Goal: Information Seeking & Learning: Compare options

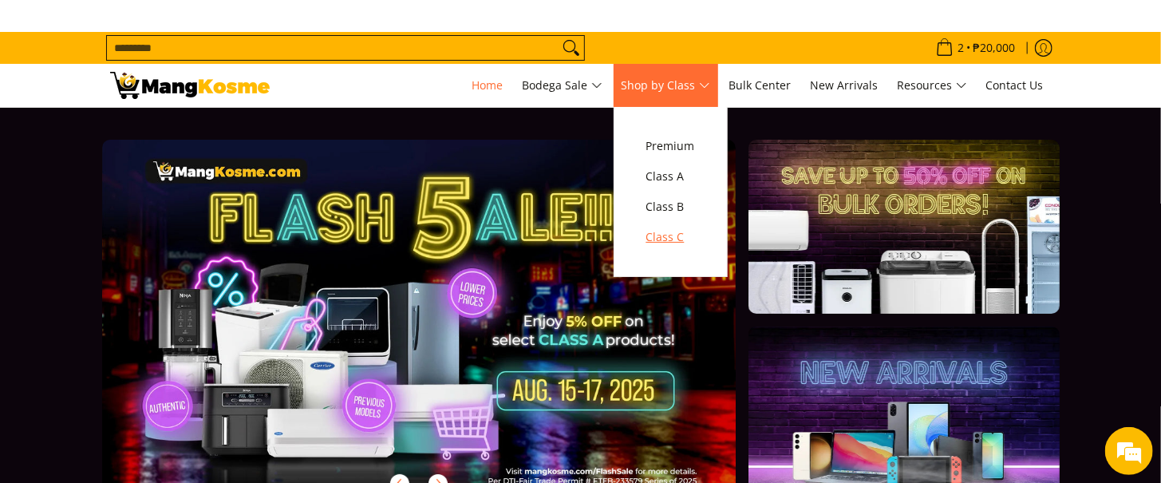
click at [676, 234] on span "Class C" at bounding box center [670, 237] width 49 height 20
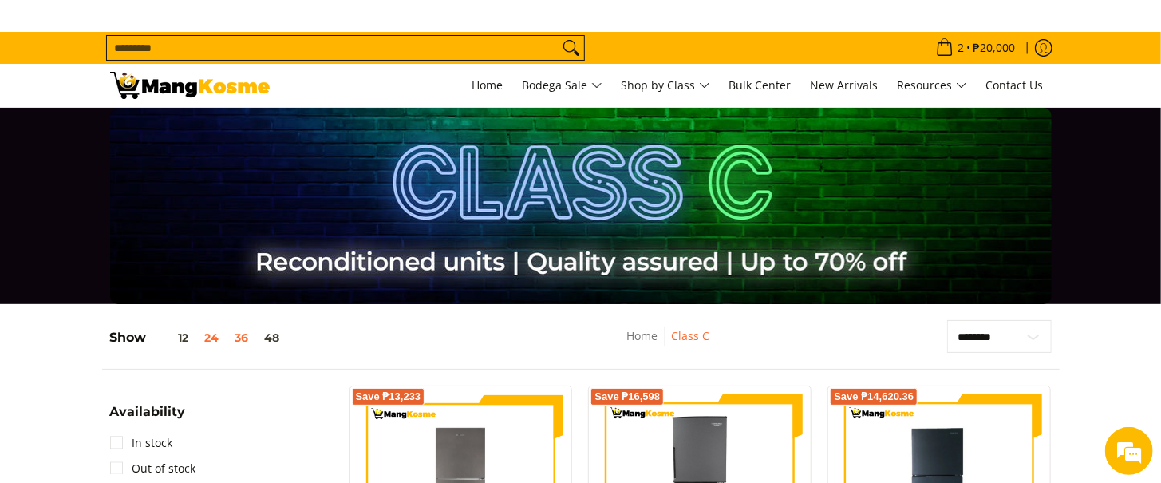
click at [247, 338] on button "36" at bounding box center [242, 337] width 30 height 13
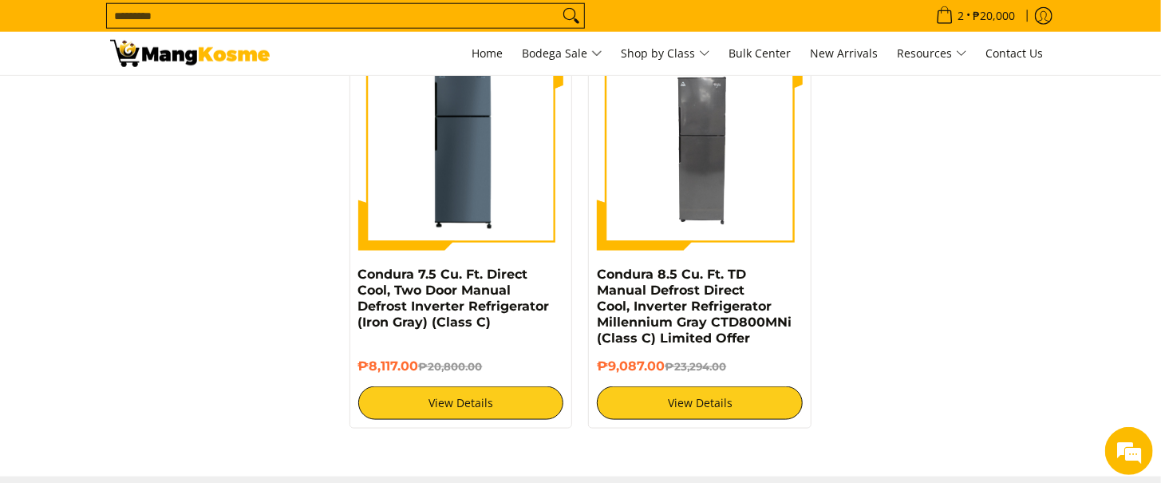
scroll to position [3997, 0]
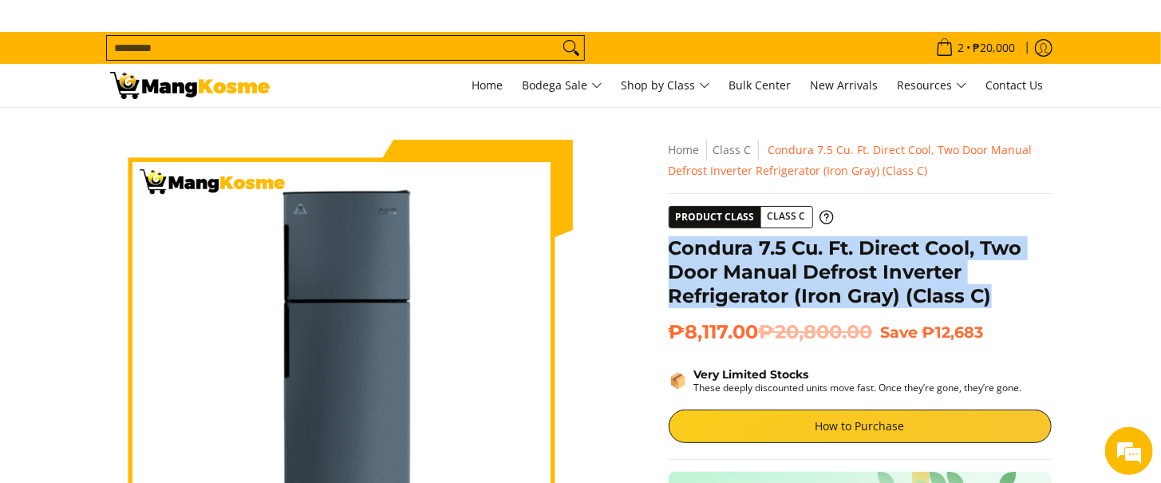
drag, startPoint x: 991, startPoint y: 290, endPoint x: 666, endPoint y: 243, distance: 327.9
click at [666, 243] on div "**********" at bounding box center [859, 480] width 399 height 681
copy h1 "Condura 7.5 Cu. Ft. Direct Cool, Two Door Manual Defrost Inverter Refrigerator …"
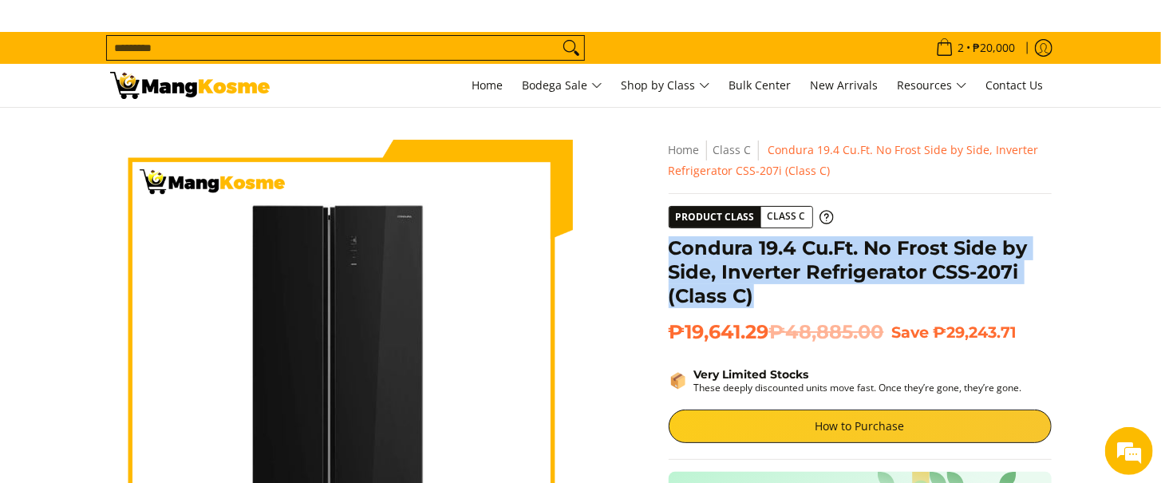
drag, startPoint x: 779, startPoint y: 297, endPoint x: 668, endPoint y: 250, distance: 121.2
click at [668, 250] on h1 "Condura 19.4 Cu.Ft. No Frost Side by Side, Inverter Refrigerator CSS-207i (Clas…" at bounding box center [859, 272] width 383 height 72
copy h1 "Condura 19.4 Cu.Ft. No Frost Side by Side, Inverter Refrigerator CSS-207i (Clas…"
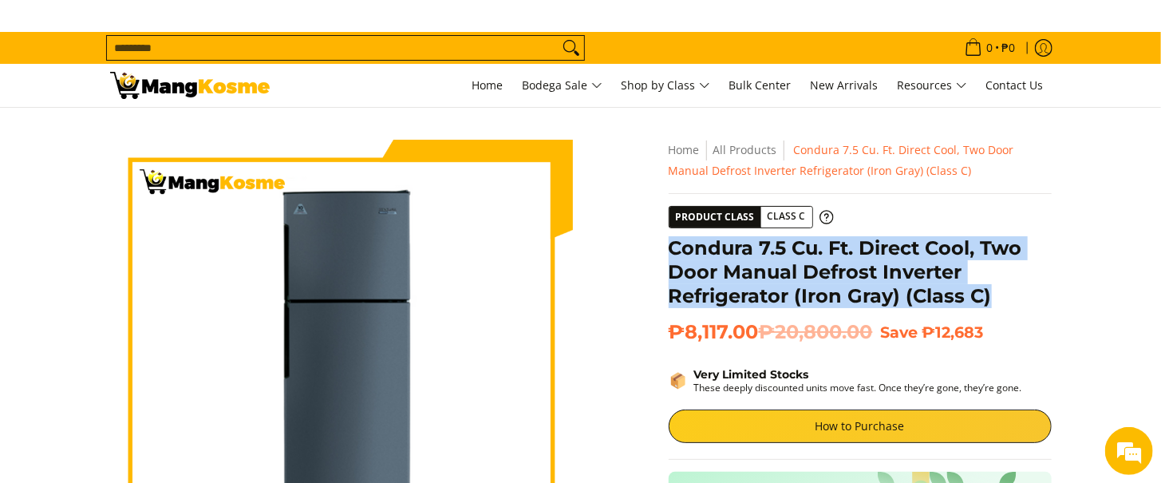
drag, startPoint x: 1002, startPoint y: 294, endPoint x: 645, endPoint y: 246, distance: 359.7
click at [645, 246] on div "Skip to Main Content Enable zoom Disable zoom Enable zoom Disable zoom Enable z…" at bounding box center [580, 484] width 957 height 689
copy h1 "Condura 7.5 Cu. Ft. Direct Cool, Two Door Manual Defrost Inverter Refrigerator …"
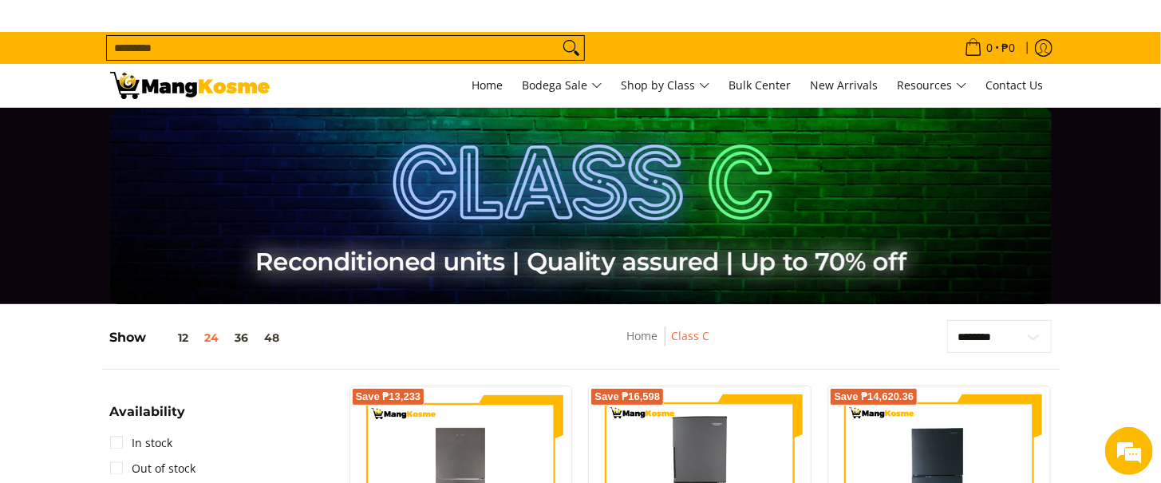
click at [242, 329] on h5 "Show 12 24 36 48" at bounding box center [199, 337] width 178 height 16
click at [235, 341] on button "36" at bounding box center [242, 337] width 30 height 13
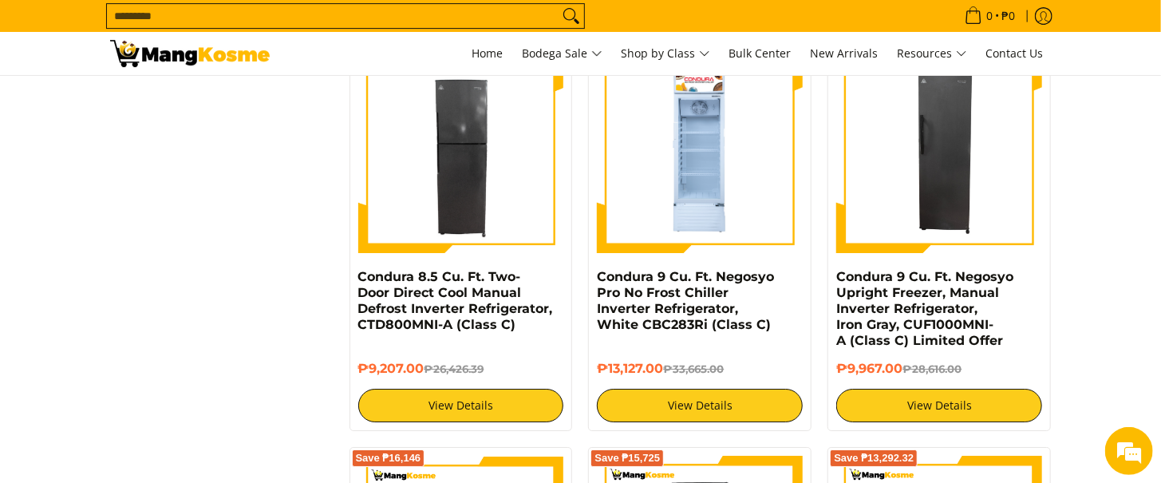
scroll to position [2636, 0]
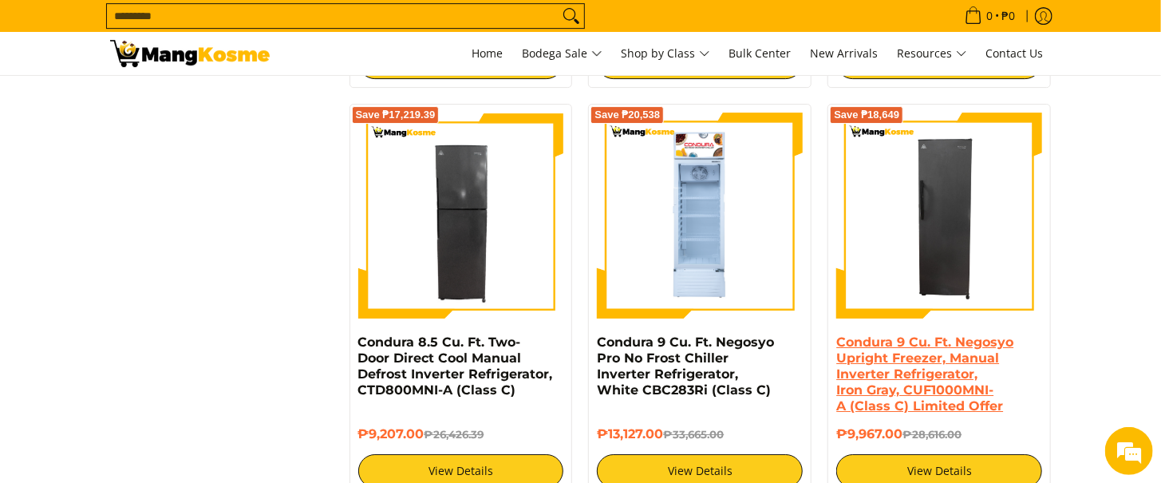
drag, startPoint x: 895, startPoint y: 399, endPoint x: 887, endPoint y: 400, distance: 8.0
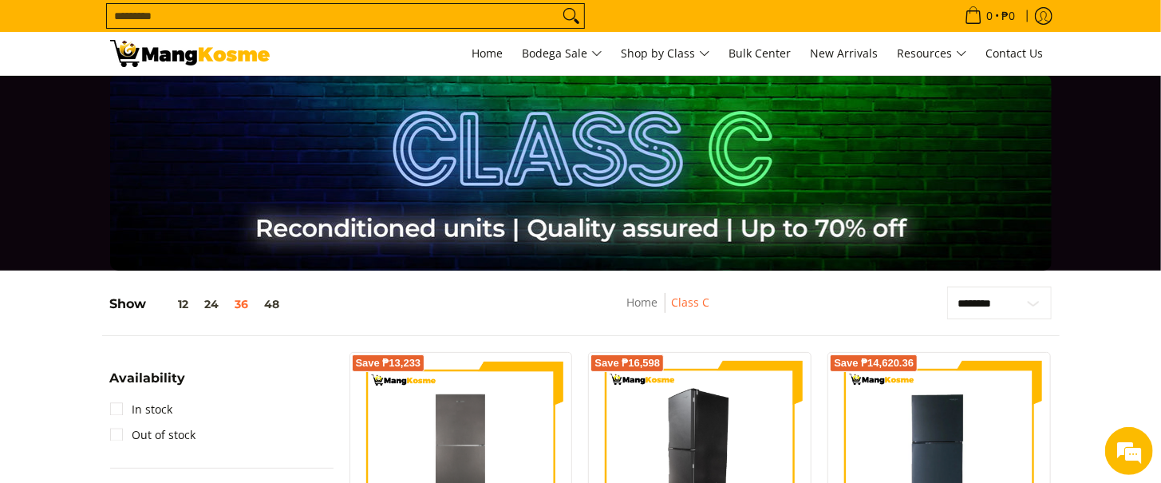
scroll to position [4, 0]
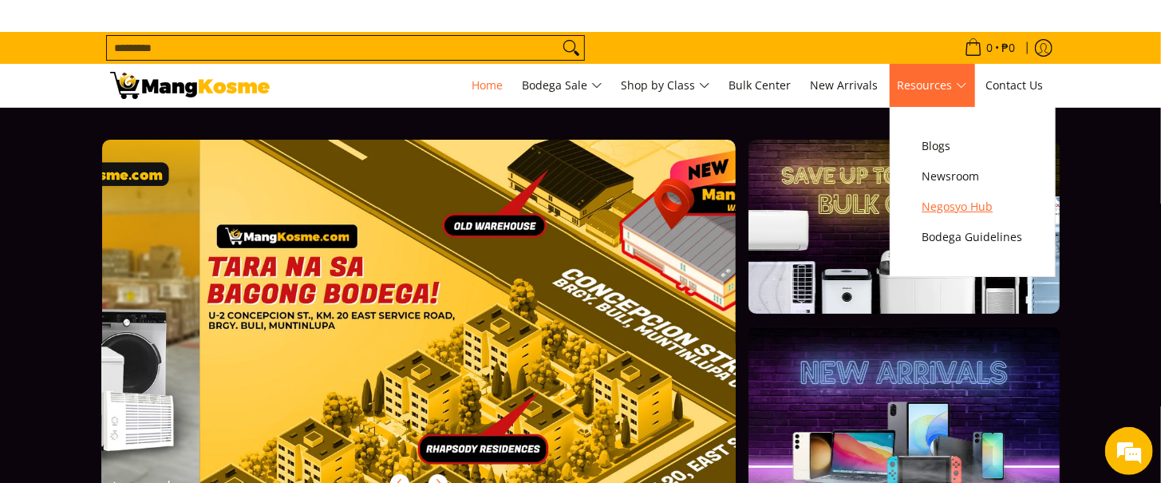
scroll to position [0, 2536]
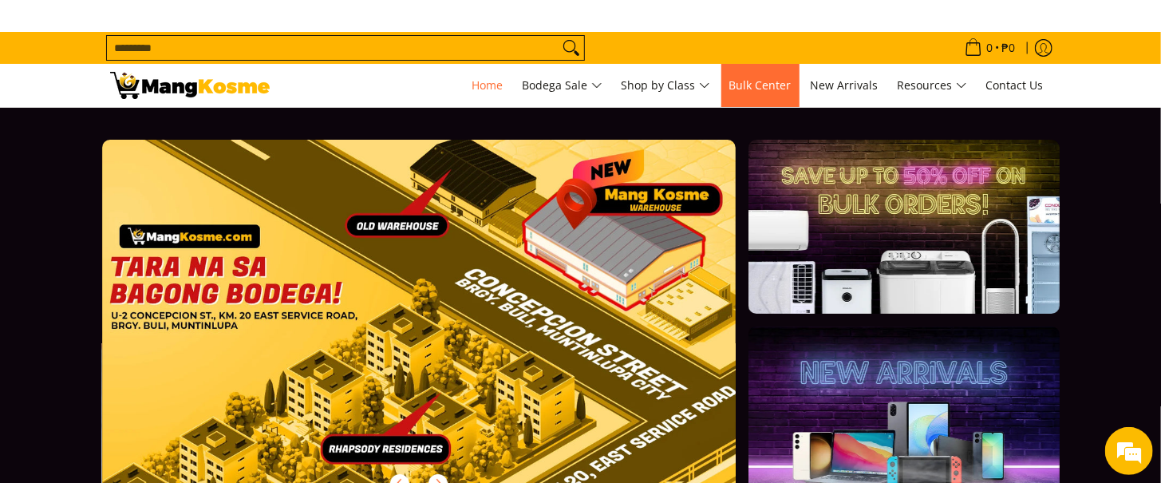
click at [735, 74] on link "Bulk Center" at bounding box center [760, 85] width 78 height 43
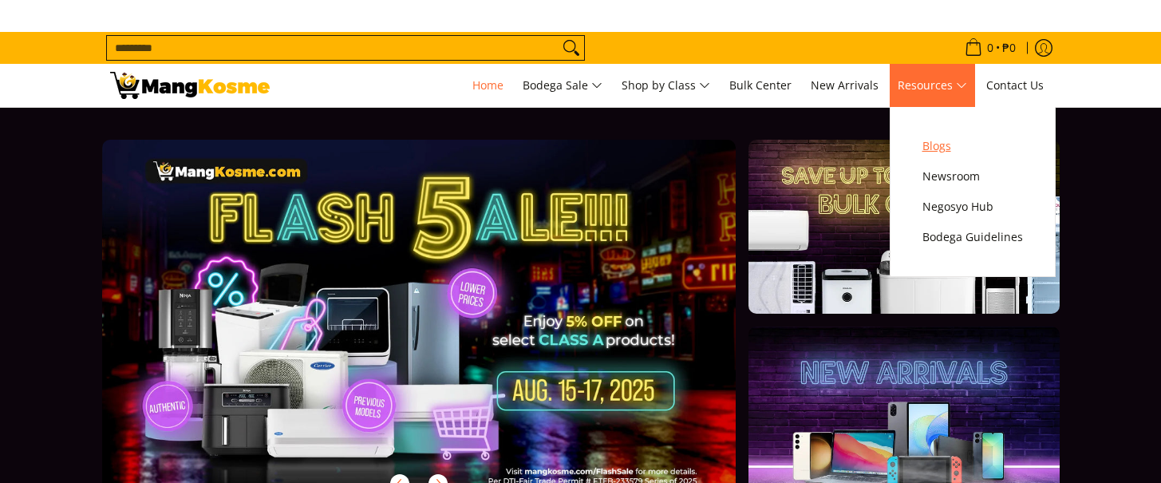
click at [933, 154] on span "Blogs" at bounding box center [972, 146] width 101 height 20
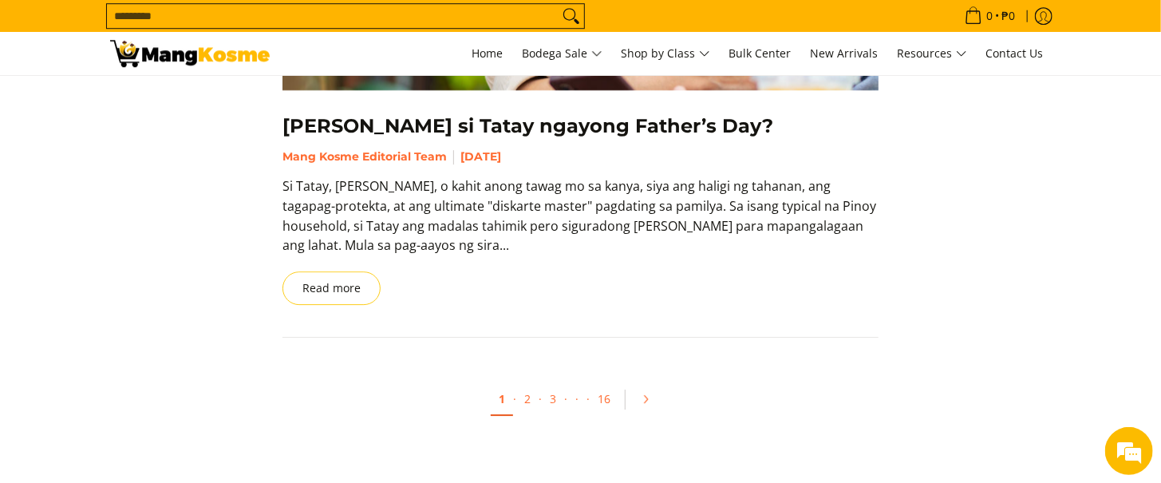
scroll to position [2485, 0]
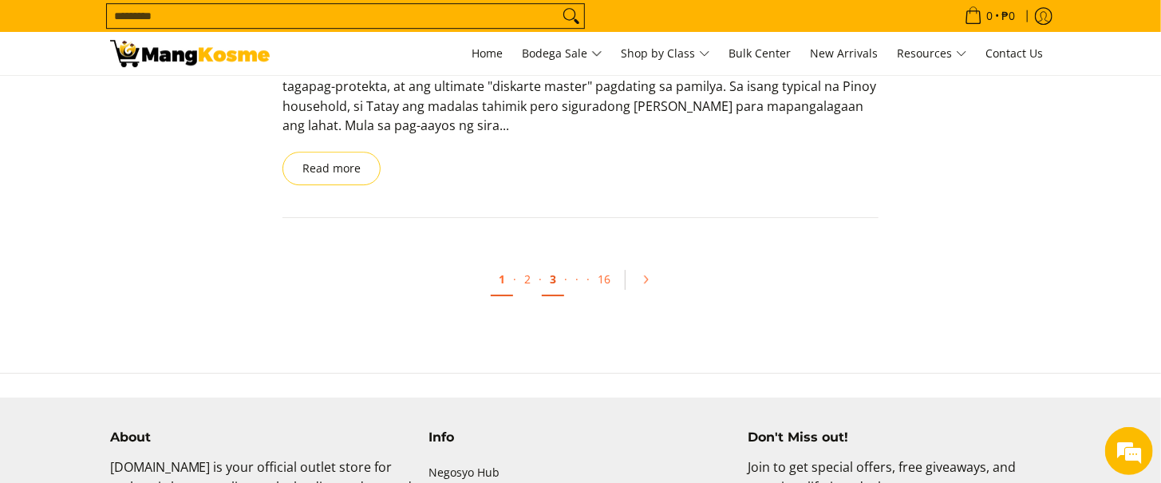
click at [558, 282] on link "3" at bounding box center [553, 279] width 22 height 33
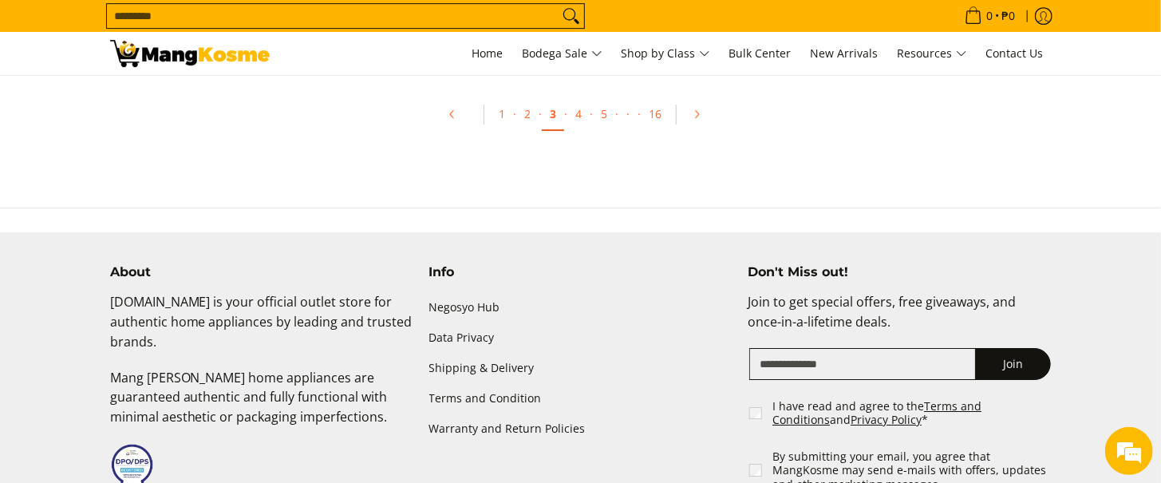
scroll to position [2632, 0]
click at [604, 120] on link "5" at bounding box center [604, 113] width 22 height 33
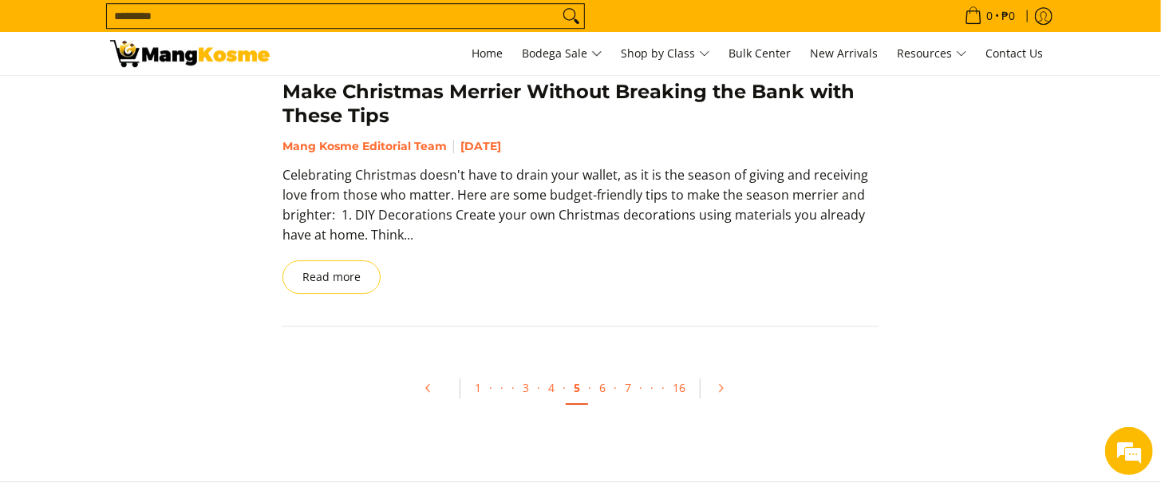
scroll to position [2513, 0]
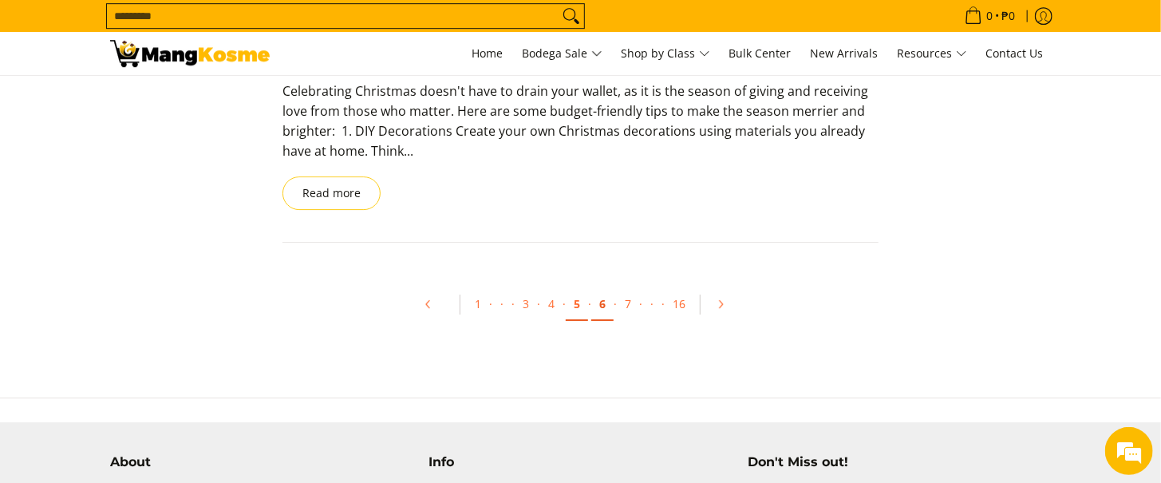
click at [594, 303] on link "6" at bounding box center [602, 304] width 22 height 33
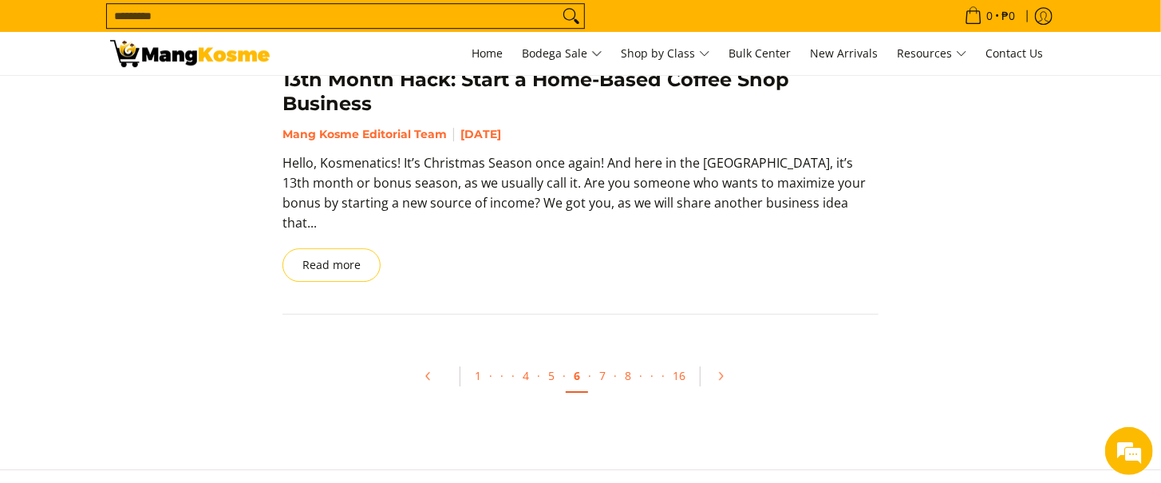
scroll to position [2393, 0]
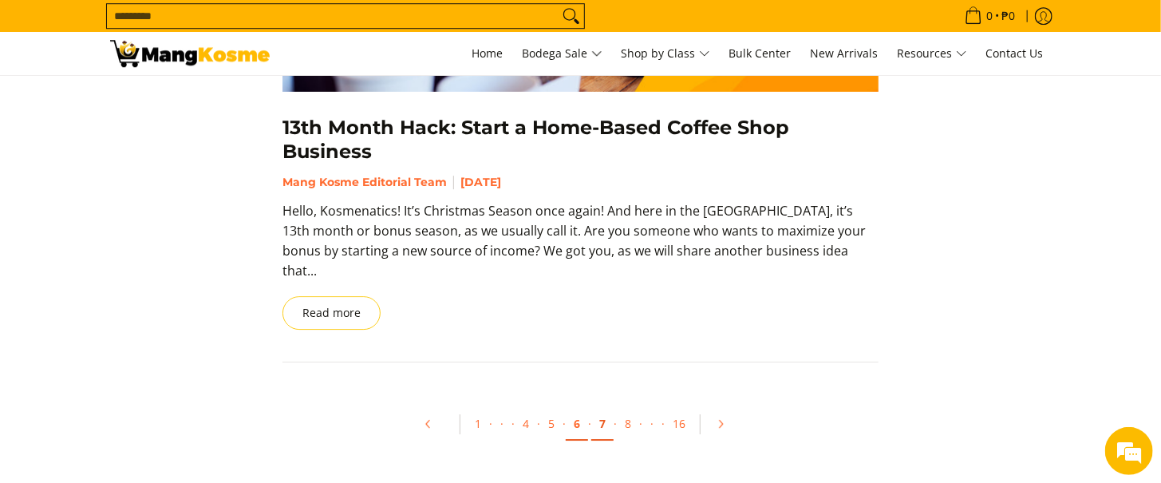
click at [605, 408] on link "7" at bounding box center [602, 424] width 22 height 33
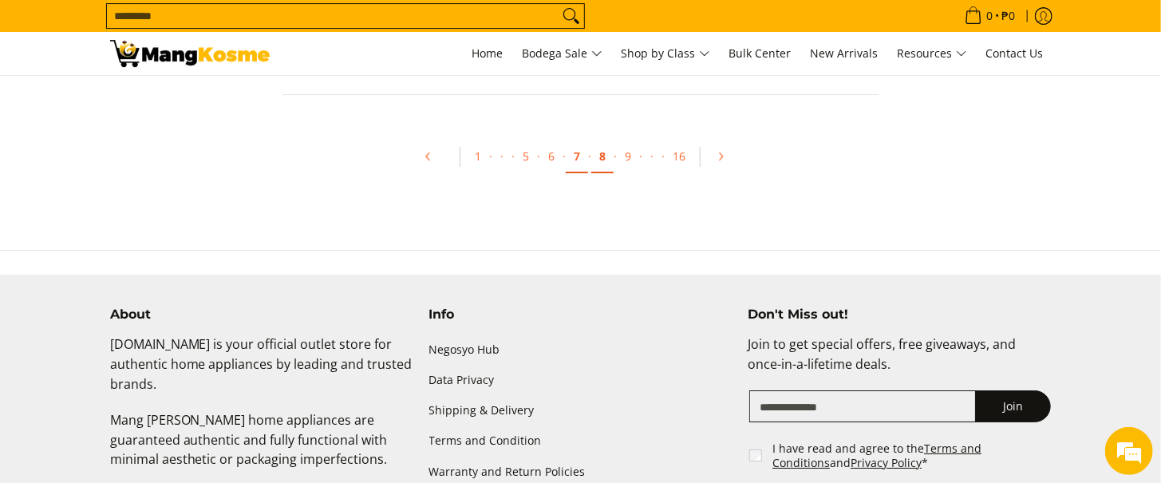
click at [610, 140] on link "8" at bounding box center [602, 156] width 22 height 33
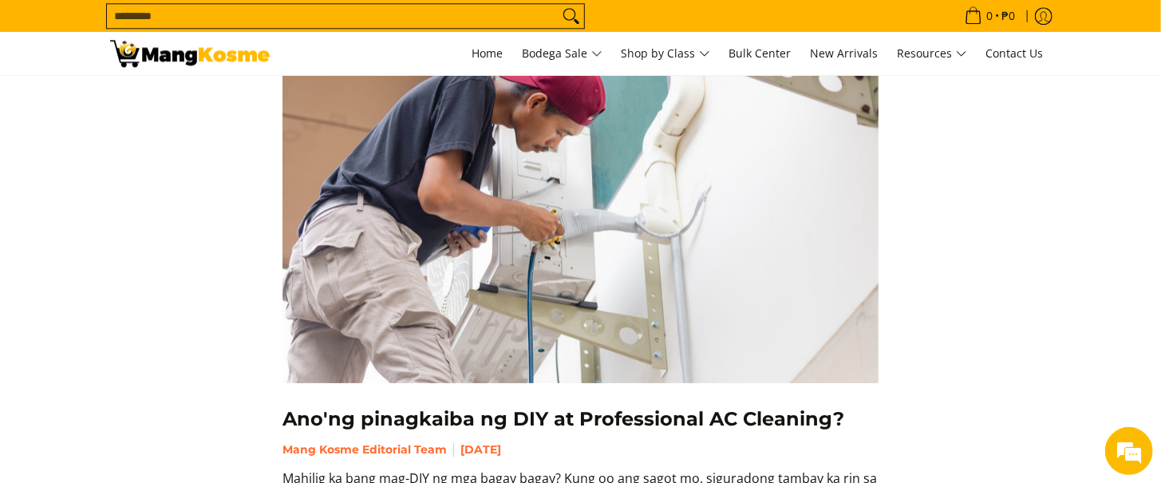
scroll to position [2393, 0]
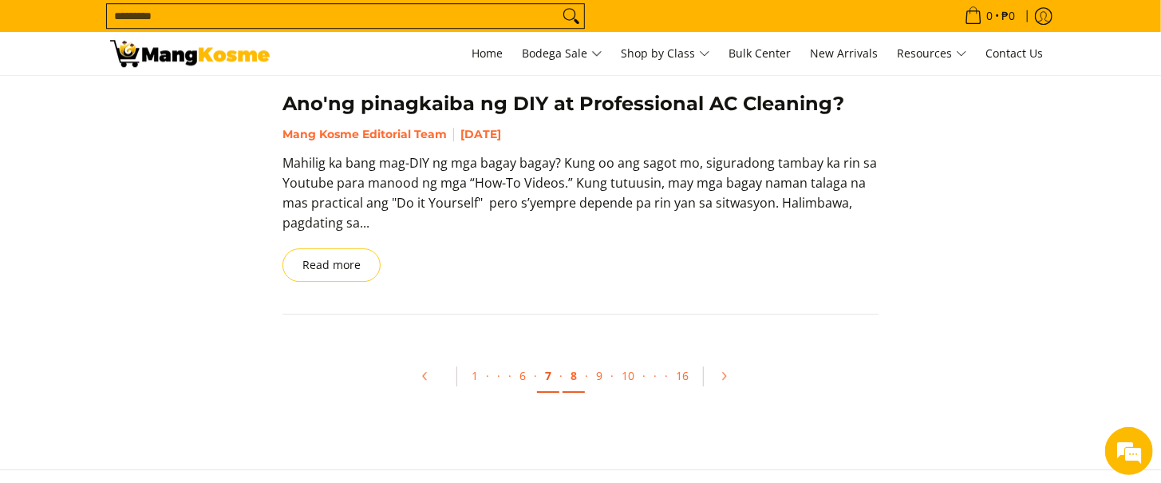
click at [552, 372] on link "7" at bounding box center [548, 376] width 22 height 33
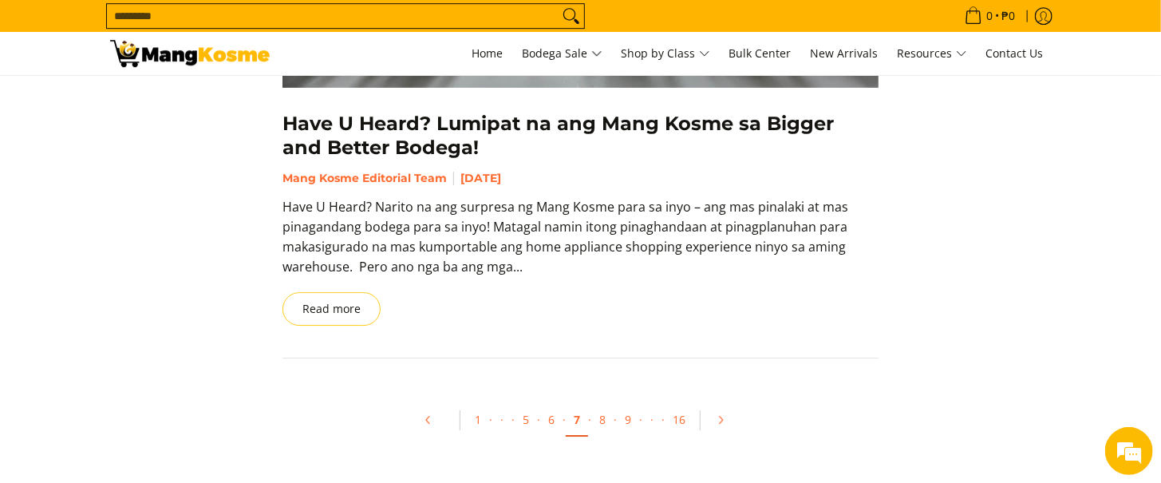
scroll to position [2632, 0]
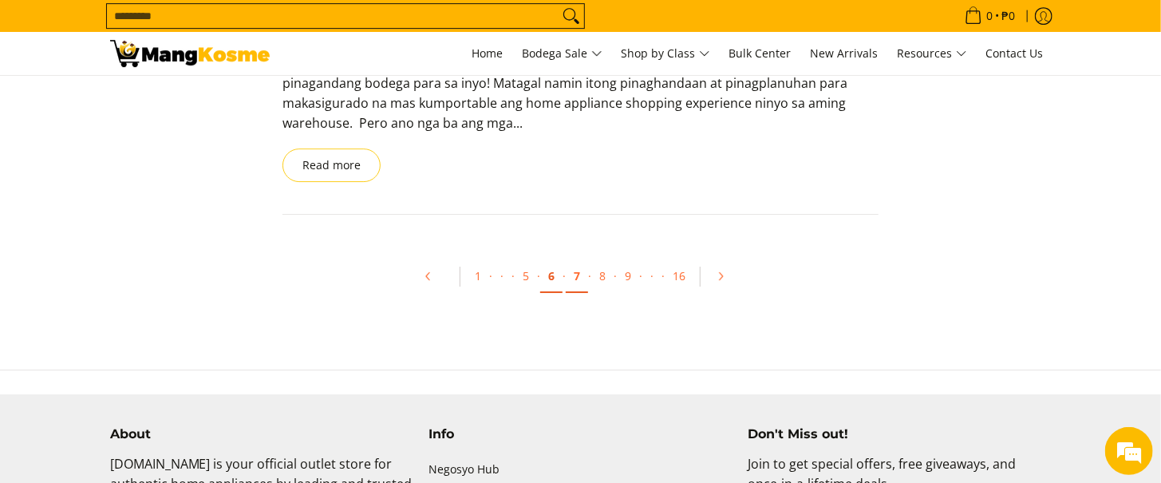
click at [545, 260] on link "6" at bounding box center [551, 276] width 22 height 33
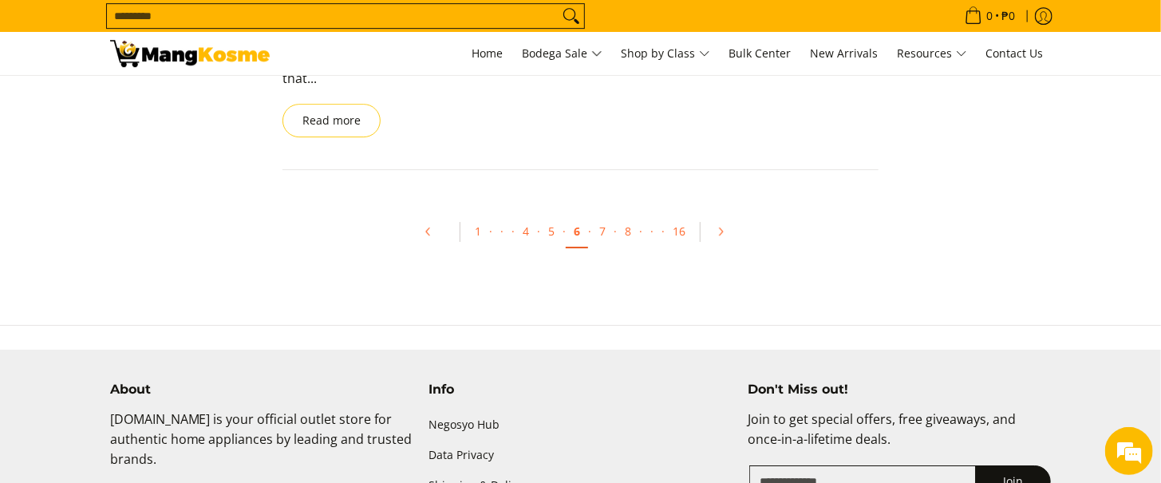
scroll to position [2498, 0]
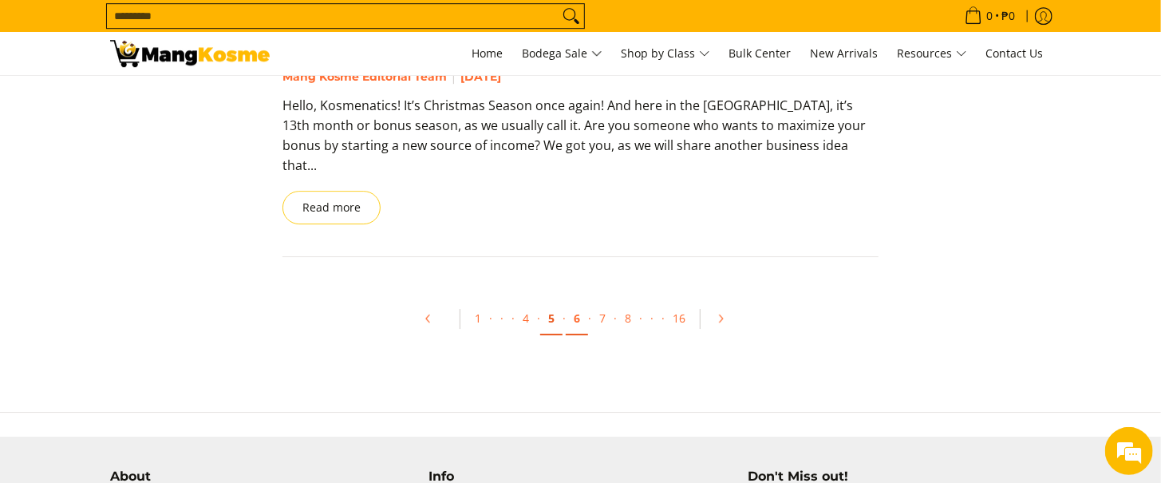
click at [555, 302] on link "5" at bounding box center [551, 318] width 22 height 33
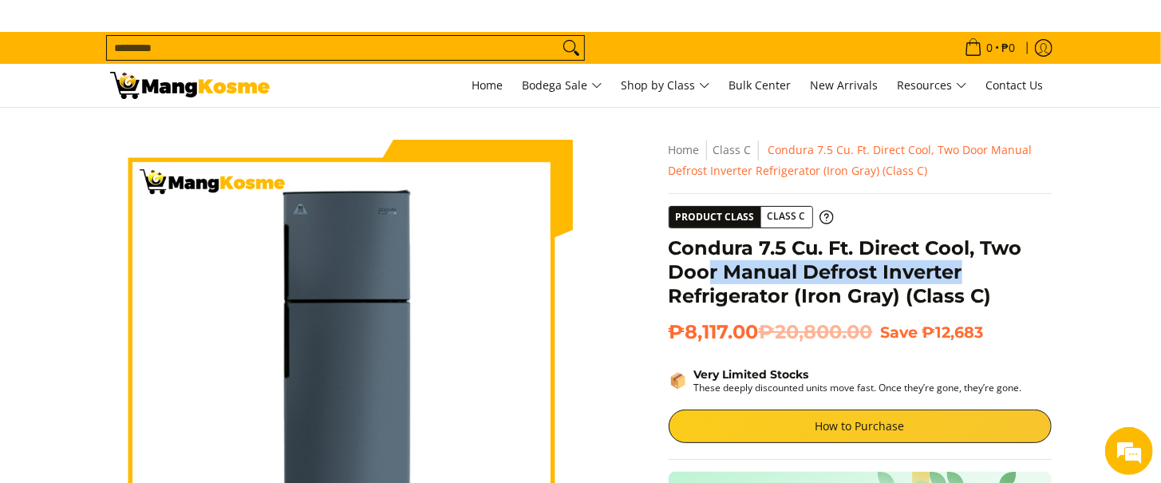
drag, startPoint x: 1015, startPoint y: 282, endPoint x: 705, endPoint y: 260, distance: 311.0
click at [710, 260] on h1 "Condura 7.5 Cu. Ft. Direct Cool, Two Door Manual Defrost Inverter Refrigerator …" at bounding box center [859, 272] width 383 height 72
click at [708, 261] on h1 "Condura 7.5 Cu. Ft. Direct Cool, Two Door Manual Defrost Inverter Refrigerator …" at bounding box center [859, 272] width 383 height 72
click at [747, 269] on h1 "Condura 7.5 Cu. Ft. Direct Cool, Two Door Manual Defrost Inverter Refrigerator …" at bounding box center [859, 272] width 383 height 72
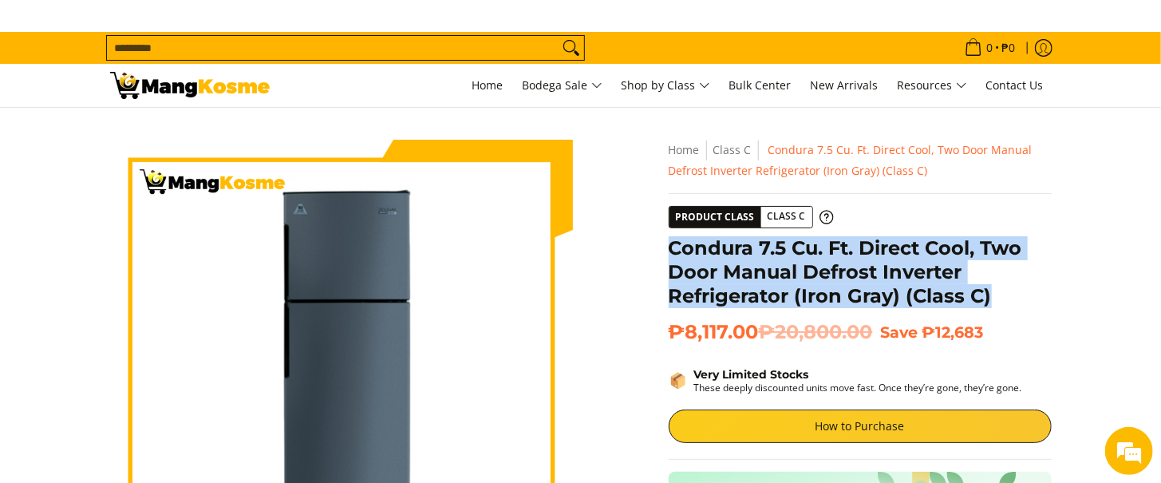
drag, startPoint x: 994, startPoint y: 297, endPoint x: 656, endPoint y: 244, distance: 342.3
click at [656, 244] on div "Skip to Main Content Enable zoom Disable zoom Enable zoom Disable zoom Enable z…" at bounding box center [580, 484] width 957 height 689
copy h1 "Condura 7.5 Cu. Ft. Direct Cool, Two Door Manual Defrost Inverter Refrigerator …"
click at [877, 266] on h1 "Condura 7.5 Cu. Ft. Direct Cool, Two Door Manual Defrost Inverter Refrigerator …" at bounding box center [859, 272] width 383 height 72
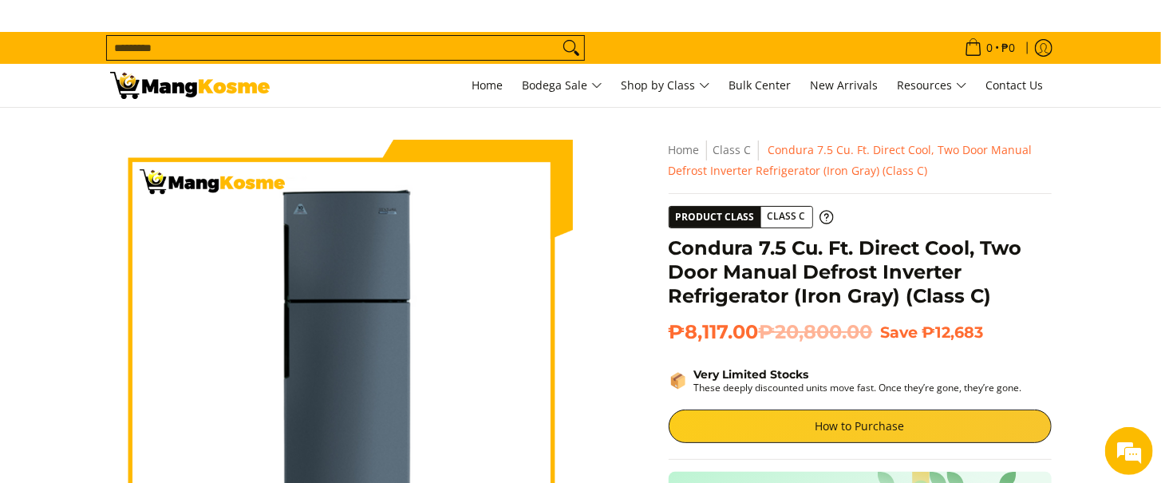
click at [989, 294] on h1 "Condura 7.5 Cu. Ft. Direct Cool, Two Door Manual Defrost Inverter Refrigerator …" at bounding box center [859, 272] width 383 height 72
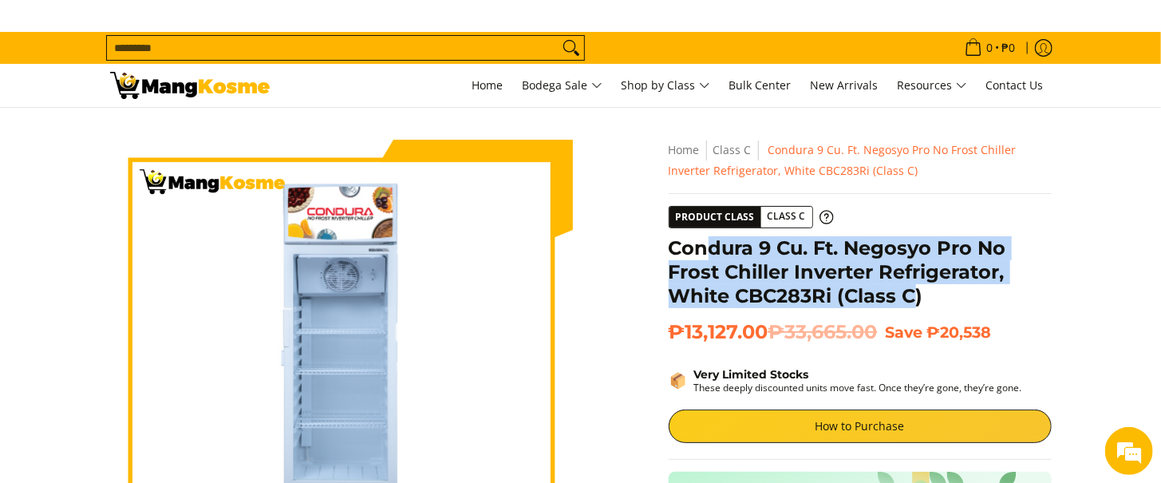
drag, startPoint x: 915, startPoint y: 295, endPoint x: 683, endPoint y: 246, distance: 237.2
click at [696, 251] on h1 "Condura 9 Cu. Ft. Negosyo Pro No Frost Chiller Inverter Refrigerator, White CBC…" at bounding box center [859, 272] width 383 height 72
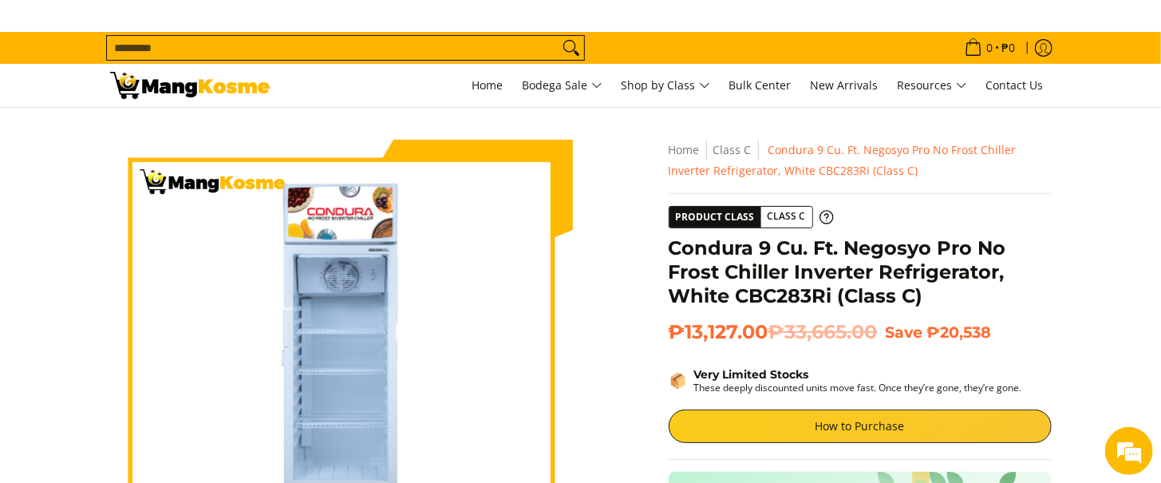
click at [656, 235] on div "Skip to Main Content Enable zoom Disable zoom Enable zoom Disable zoom Enable z…" at bounding box center [580, 484] width 957 height 689
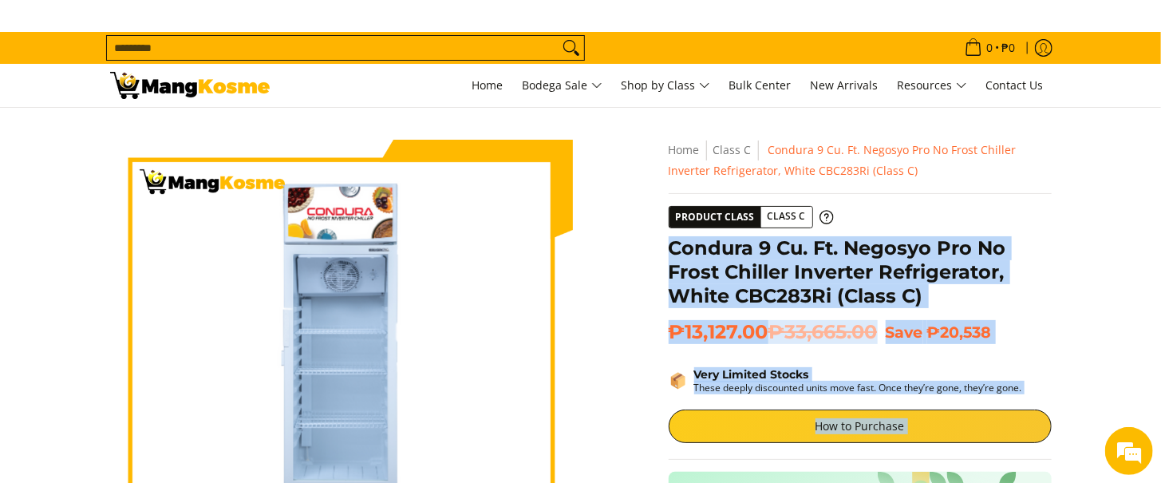
drag, startPoint x: 662, startPoint y: 243, endPoint x: 670, endPoint y: 246, distance: 8.6
click at [670, 246] on div "**********" at bounding box center [859, 480] width 399 height 681
click at [766, 289] on h1 "Condura 9 Cu. Ft. Negosyo Pro No Frost Chiller Inverter Refrigerator, White CBC…" at bounding box center [859, 272] width 383 height 72
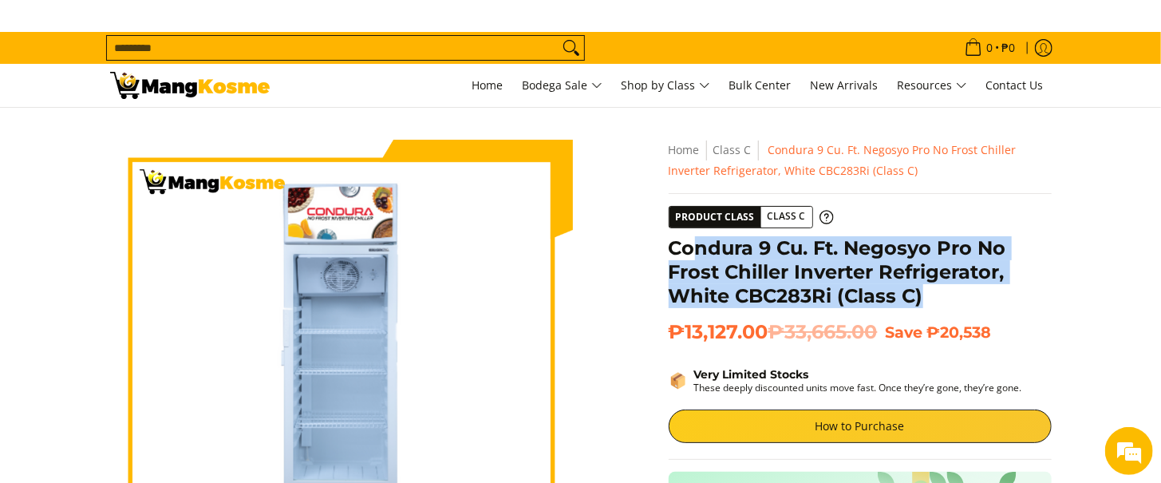
drag, startPoint x: 924, startPoint y: 286, endPoint x: 696, endPoint y: 236, distance: 233.6
click at [696, 236] on h1 "Condura 9 Cu. Ft. Negosyo Pro No Frost Chiller Inverter Refrigerator, White CBC…" at bounding box center [859, 272] width 383 height 72
click at [776, 262] on h1 "Condura 9 Cu. Ft. Negosyo Pro No Frost Chiller Inverter Refrigerator, White CBC…" at bounding box center [859, 272] width 383 height 72
drag, startPoint x: 920, startPoint y: 302, endPoint x: 669, endPoint y: 250, distance: 255.8
click at [669, 250] on h1 "Condura 9 Cu. Ft. Negosyo Pro No Frost Chiller Inverter Refrigerator, White CBC…" at bounding box center [859, 272] width 383 height 72
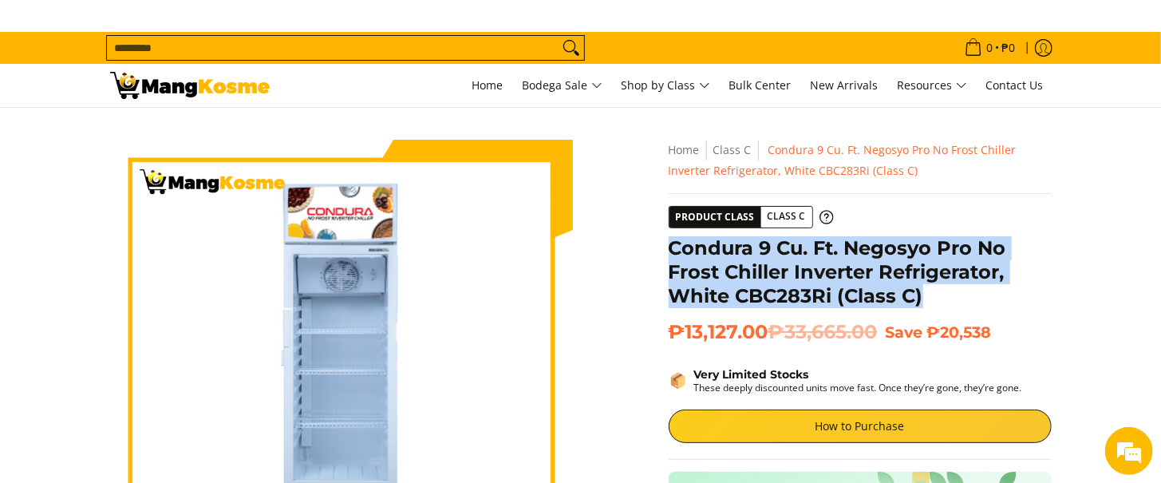
copy h1 "Condura 9 Cu. Ft. Negosyo Pro No Frost Chiller Inverter Refrigerator, White CBC…"
click at [941, 297] on h1 "Condura 9 Cu. Ft. Negosyo Pro No Frost Chiller Inverter Refrigerator, White CBC…" at bounding box center [859, 272] width 383 height 72
drag, startPoint x: 920, startPoint y: 298, endPoint x: 675, endPoint y: 236, distance: 253.4
click at [675, 236] on h1 "Condura 9 Cu. Ft. Negosyo Pro No Frost Chiller Inverter Refrigerator, White CBC…" at bounding box center [859, 272] width 383 height 72
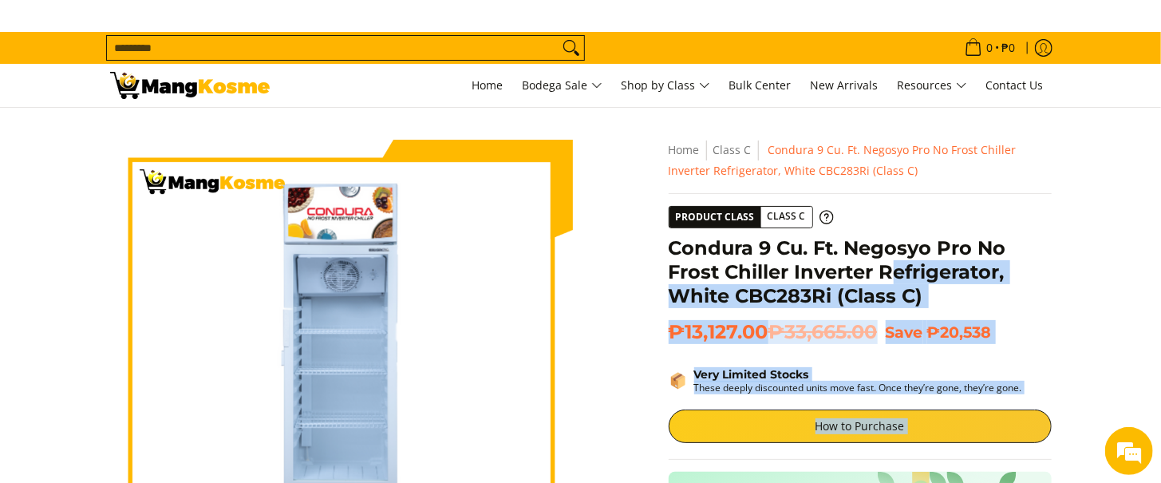
drag, startPoint x: 667, startPoint y: 255, endPoint x: 904, endPoint y: 275, distance: 237.7
click at [901, 275] on div "**********" at bounding box center [859, 480] width 399 height 681
click at [913, 275] on h1 "Condura 9 Cu. Ft. Negosyo Pro No Frost Chiller Inverter Refrigerator, White CBC…" at bounding box center [859, 272] width 383 height 72
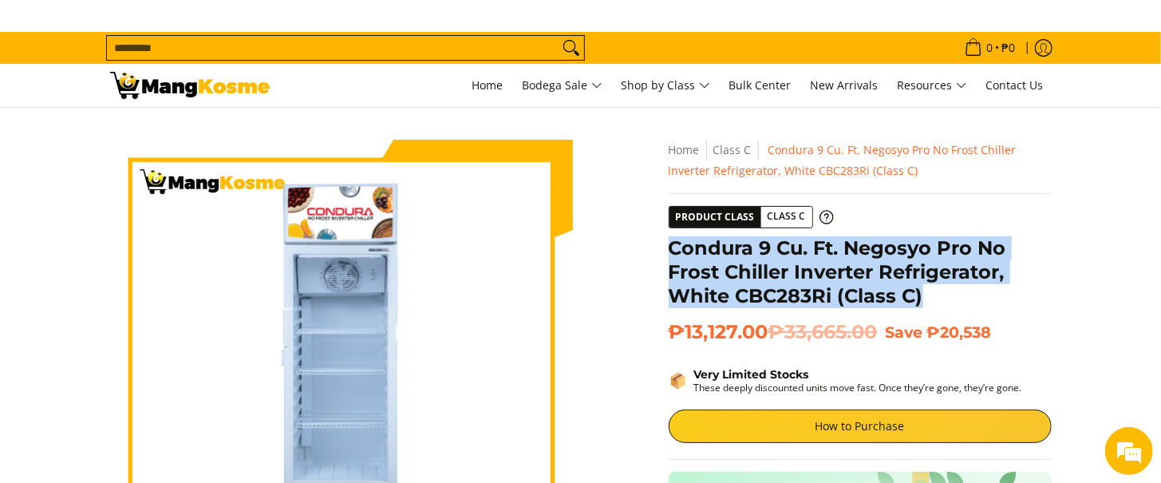
drag, startPoint x: 928, startPoint y: 293, endPoint x: 673, endPoint y: 258, distance: 256.8
click at [673, 258] on h1 "Condura 9 Cu. Ft. Negosyo Pro No Frost Chiller Inverter Refrigerator, White CBC…" at bounding box center [859, 272] width 383 height 72
copy h1 "Condura 9 Cu. Ft. Negosyo Pro No Frost Chiller Inverter Refrigerator, White CBC…"
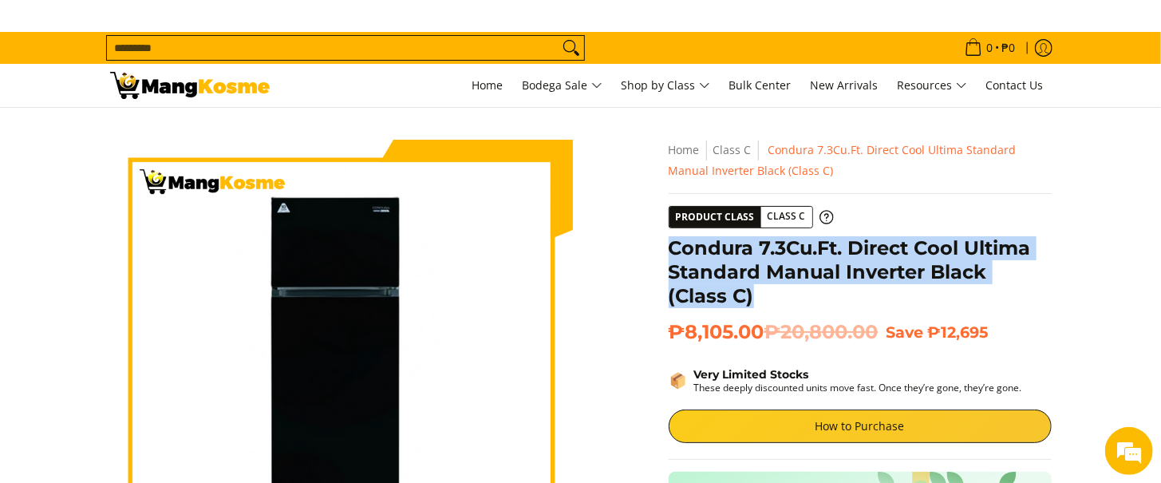
drag, startPoint x: 698, startPoint y: 308, endPoint x: 673, endPoint y: 249, distance: 64.0
click at [673, 249] on div "Condura 7.3Cu.Ft. Direct Cool Ultima Standard Manual Inverter Black (Class C)" at bounding box center [859, 278] width 383 height 84
copy h1 "Condura 7.3Cu.Ft. Direct Cool Ultima Standard Manual Inverter Black (Class C)"
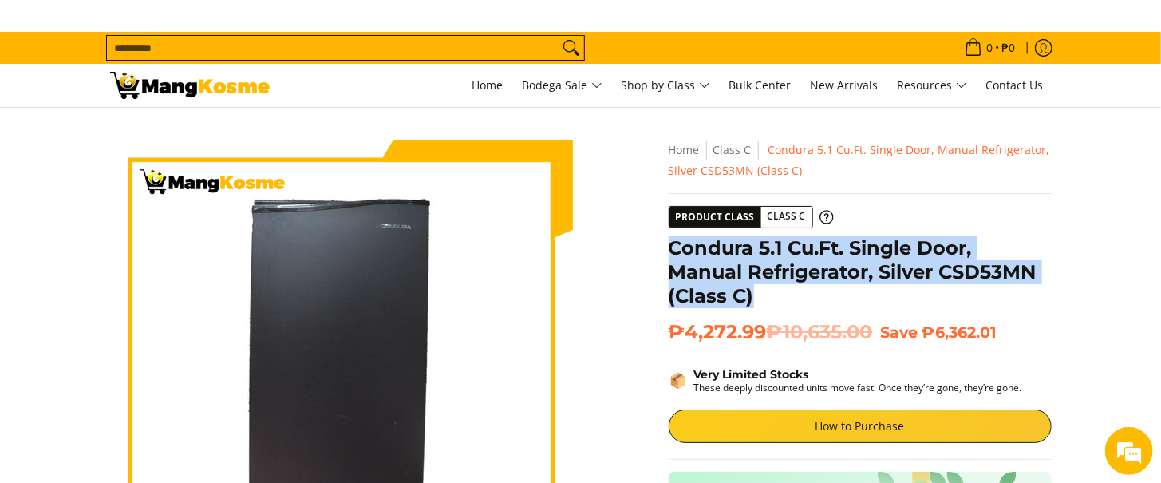
drag, startPoint x: 777, startPoint y: 300, endPoint x: 671, endPoint y: 241, distance: 121.4
click at [671, 241] on h1 "Condura 5.1 Cu.Ft. Single Door, Manual Refrigerator, Silver CSD53MN (Class C)" at bounding box center [859, 272] width 383 height 72
copy h1 "Condura 5.1 Cu.Ft. Single Door, Manual Refrigerator, Silver CSD53MN (Class C)"
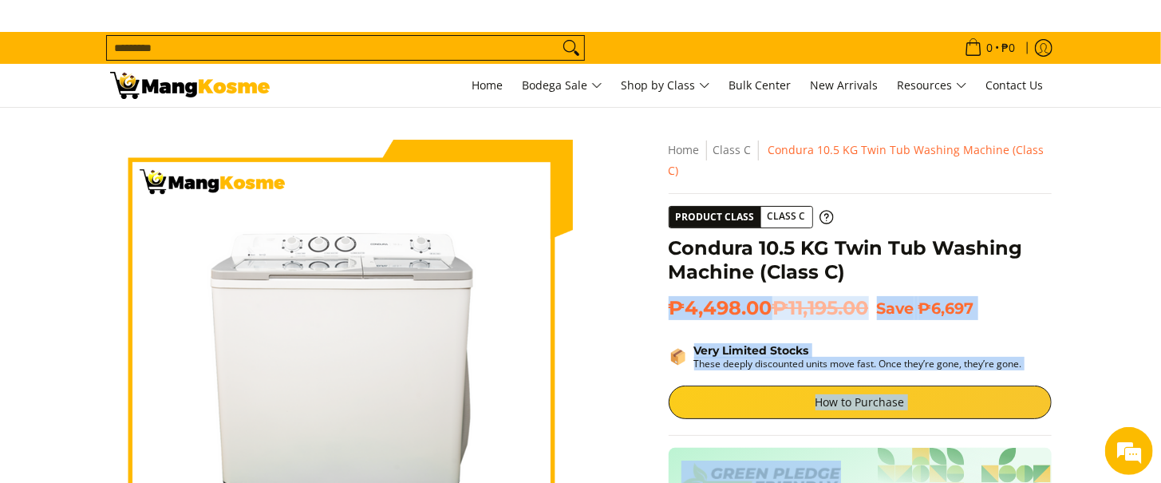
drag, startPoint x: 860, startPoint y: 252, endPoint x: 667, endPoint y: 222, distance: 195.4
click at [667, 222] on div "**********" at bounding box center [859, 468] width 399 height 657
click at [702, 206] on div "Product Class Class C" at bounding box center [740, 217] width 144 height 22
click at [973, 258] on h1 "Condura 10.5 KG Twin Tub Washing Machine (Class C)" at bounding box center [859, 260] width 383 height 48
click at [1134, 261] on section "Skip to Main Content Enable zoom Disable zoom Enable zoom Disable zoom Enable z…" at bounding box center [580, 472] width 1161 height 728
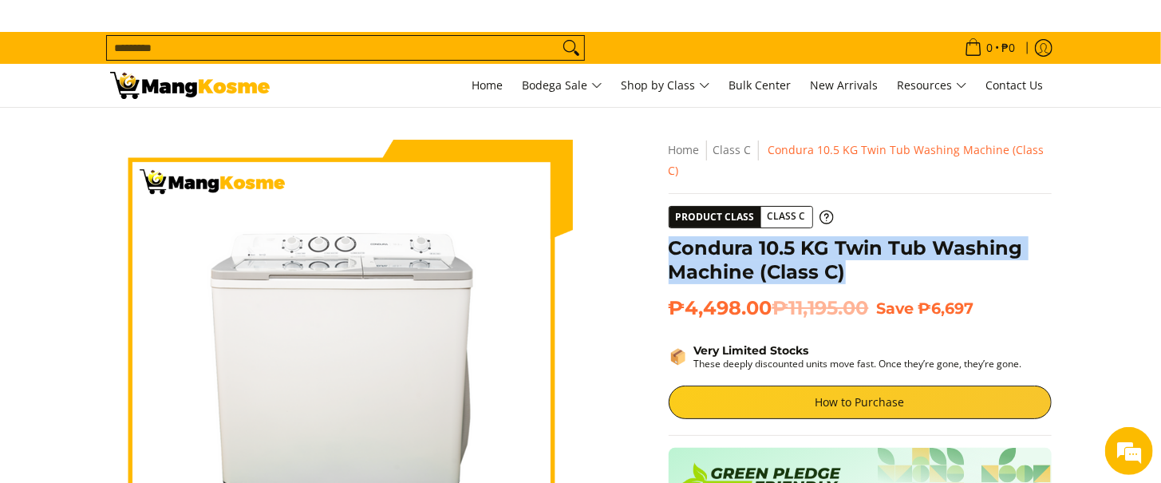
drag, startPoint x: 841, startPoint y: 244, endPoint x: 670, endPoint y: 210, distance: 174.9
click at [670, 210] on div "**********" at bounding box center [859, 468] width 383 height 657
copy h1 "Condura 10.5 KG Twin Tub Washing Machine (Class C)"
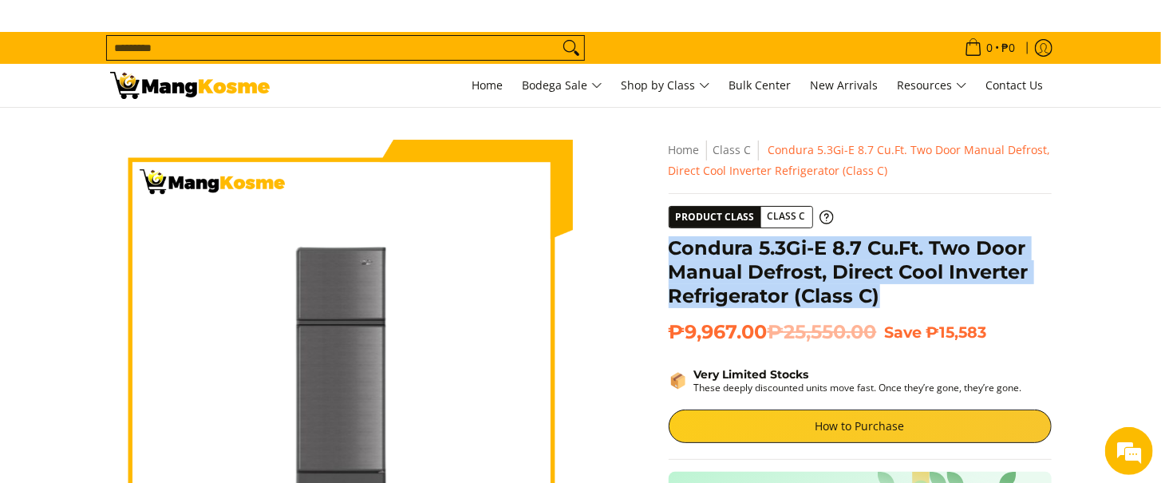
drag, startPoint x: 886, startPoint y: 294, endPoint x: 674, endPoint y: 244, distance: 218.0
click at [674, 244] on h1 "Condura 5.3Gi-E 8.7 Cu.Ft. Two Door Manual Defrost, Direct Cool Inverter Refrig…" at bounding box center [859, 272] width 383 height 72
copy h1 "Condura 5.3Gi-E 8.7 Cu.Ft. Two Door Manual Defrost, Direct Cool Inverter Refrig…"
click at [834, 292] on h1 "Condura 5.3Gi-E 8.7 Cu.Ft. Two Door Manual Defrost, Direct Cool Inverter Refrig…" at bounding box center [859, 272] width 383 height 72
drag, startPoint x: 897, startPoint y: 298, endPoint x: 670, endPoint y: 251, distance: 231.2
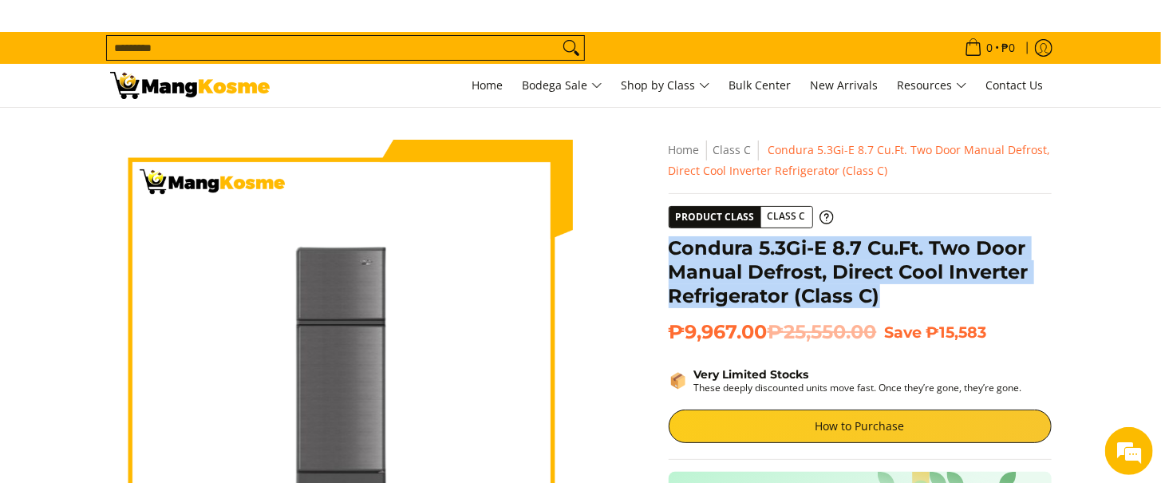
click at [670, 251] on h1 "Condura 5.3Gi-E 8.7 Cu.Ft. Two Door Manual Defrost, Direct Cool Inverter Refrig…" at bounding box center [859, 272] width 383 height 72
copy h1 "Condura 5.3Gi-E 8.7 Cu.Ft. Two Door Manual Defrost, Direct Cool Inverter Refrig…"
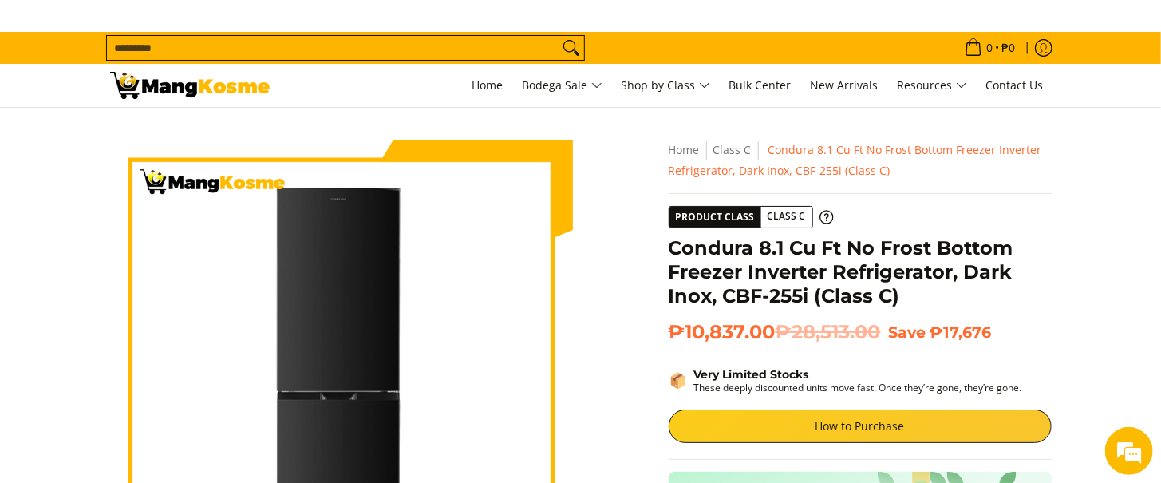
click at [817, 278] on h1 "Condura 8.1 Cu Ft No Frost Bottom Freezer Inverter Refrigerator, Dark Inox, CBF…" at bounding box center [859, 272] width 383 height 72
click at [815, 279] on h1 "Condura 8.1 Cu Ft No Frost Bottom Freezer Inverter Refrigerator, Dark Inox, CBF…" at bounding box center [859, 272] width 383 height 72
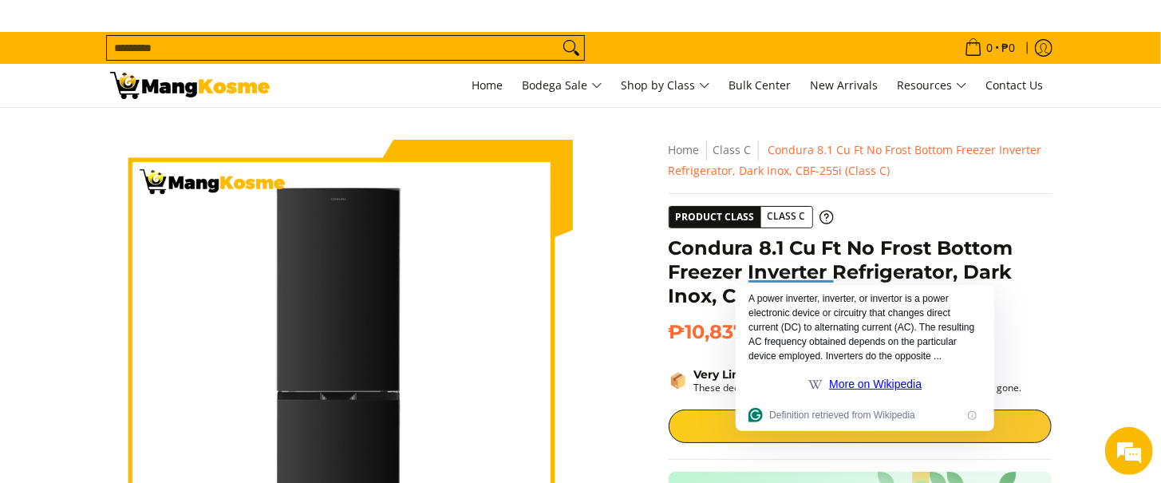
drag, startPoint x: 901, startPoint y: 299, endPoint x: 712, endPoint y: 263, distance: 192.4
click at [712, 263] on h1 "Condura 8.1 Cu Ft No Frost Bottom Freezer Inverter Refrigerator, Dark Inox, CBF…" at bounding box center [859, 272] width 383 height 72
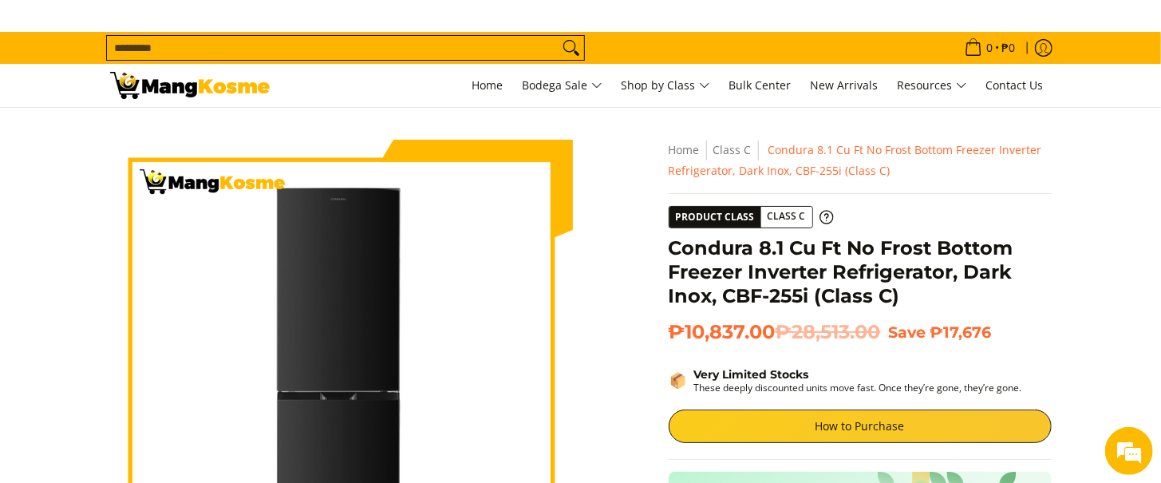
click at [703, 271] on h1 "Condura 8.1 Cu Ft No Frost Bottom Freezer Inverter Refrigerator, Dark Inox, CBF…" at bounding box center [859, 272] width 383 height 72
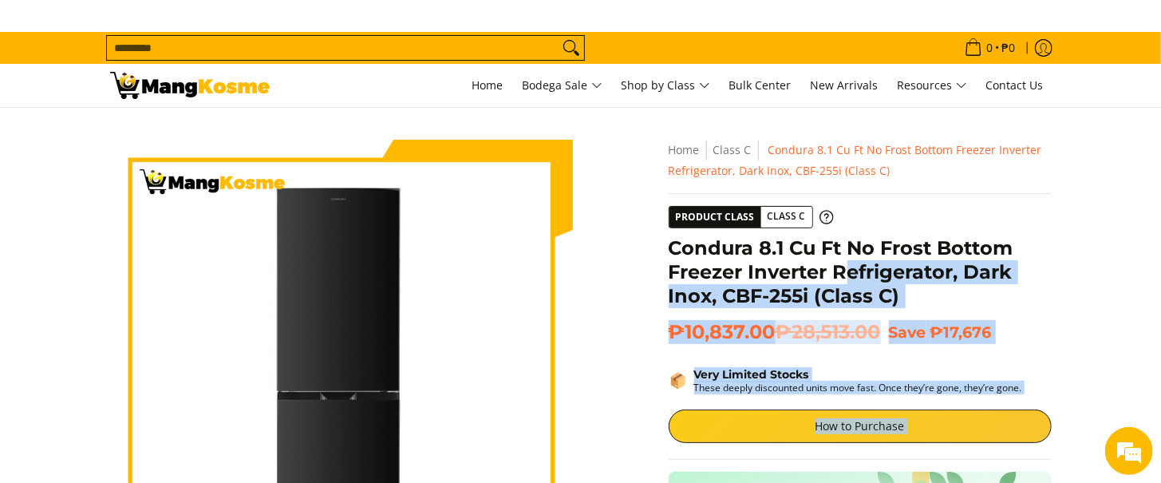
drag, startPoint x: 670, startPoint y: 251, endPoint x: 845, endPoint y: 266, distance: 176.1
click at [845, 266] on div "**********" at bounding box center [859, 480] width 399 height 681
click at [853, 262] on h1 "Condura 8.1 Cu Ft No Frost Bottom Freezer Inverter Refrigerator, Dark Inox, CBF…" at bounding box center [859, 272] width 383 height 72
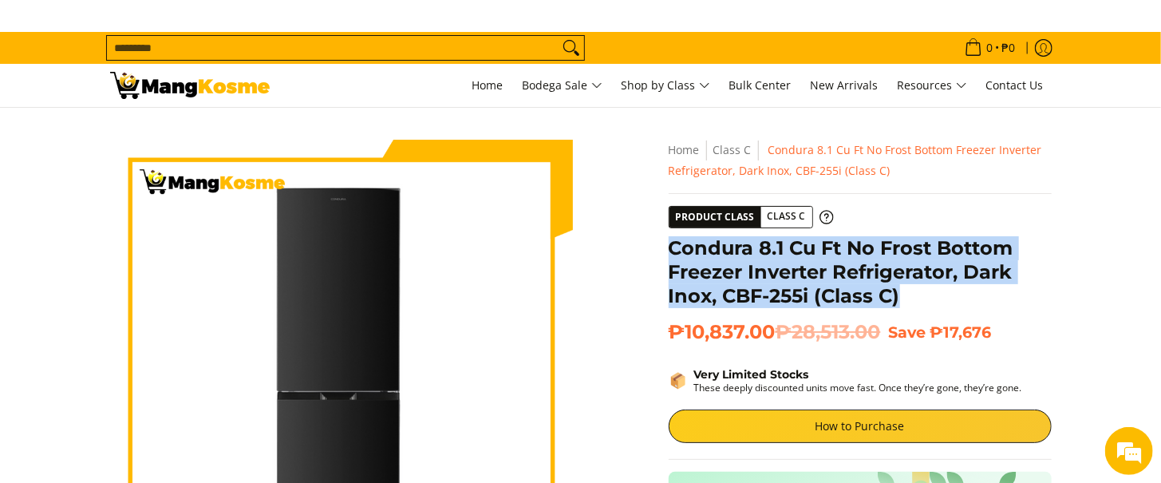
drag, startPoint x: 899, startPoint y: 295, endPoint x: 672, endPoint y: 242, distance: 233.5
click at [672, 242] on h1 "Condura 8.1 Cu Ft No Frost Bottom Freezer Inverter Refrigerator, Dark Inox, CBF…" at bounding box center [859, 272] width 383 height 72
copy h1 "Condura 8.1 Cu Ft No Frost Bottom Freezer Inverter Refrigerator, Dark Inox, CBF…"
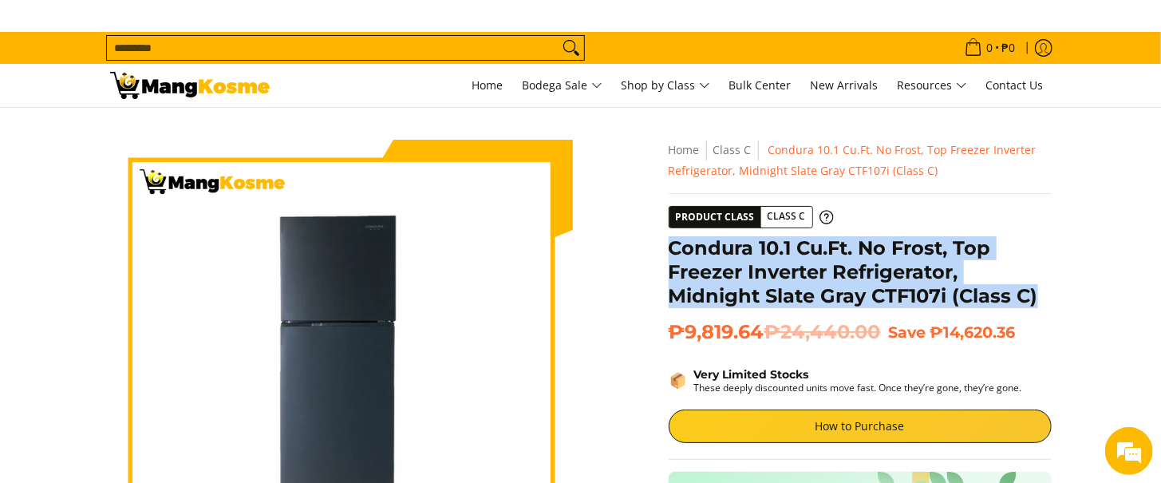
drag, startPoint x: 1045, startPoint y: 290, endPoint x: 672, endPoint y: 236, distance: 377.1
click at [672, 236] on h1 "Condura 10.1 Cu.Ft. No Frost, Top Freezer Inverter Refrigerator, Midnight Slate…" at bounding box center [859, 272] width 383 height 72
copy h1 "Condura 10.1 Cu.Ft. No Frost, Top Freezer Inverter Refrigerator, Midnight Slate…"
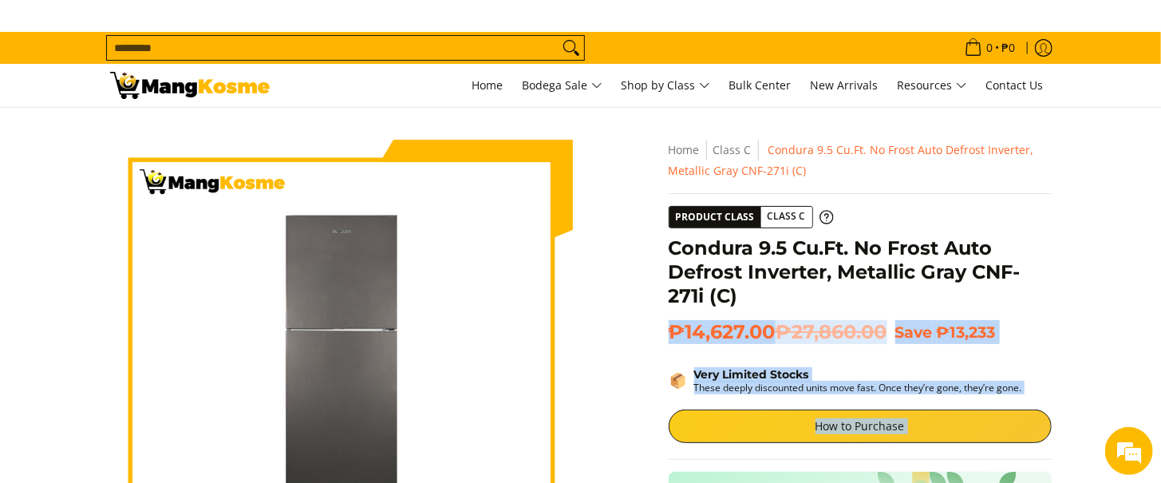
drag, startPoint x: 659, startPoint y: 246, endPoint x: 751, endPoint y: 278, distance: 97.6
click at [662, 246] on div "**********" at bounding box center [859, 480] width 399 height 681
click at [747, 272] on h1 "Condura 9.5 Cu.Ft. No Frost Auto Defrost Inverter, Metallic Gray CNF-271i (C)" at bounding box center [859, 272] width 383 height 72
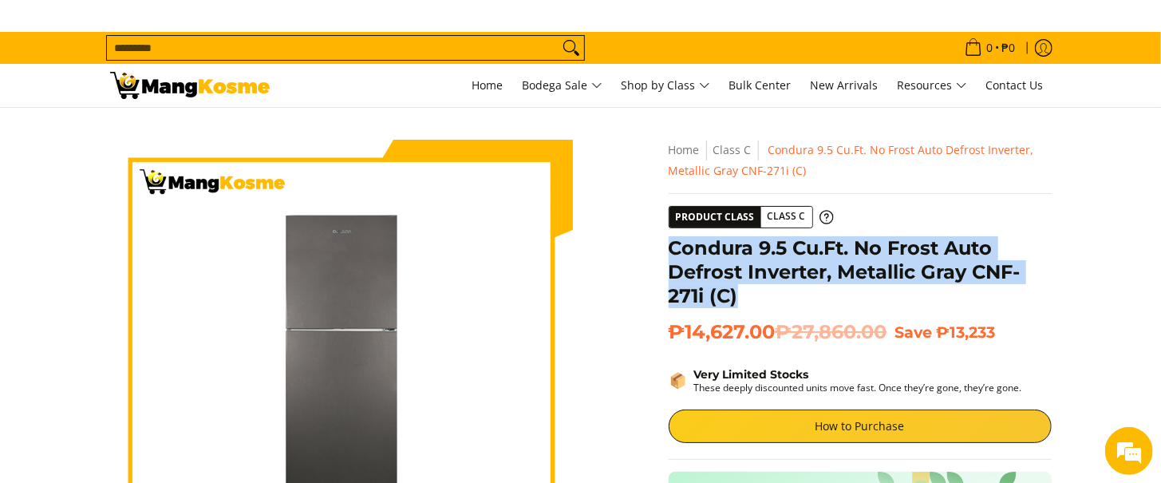
drag, startPoint x: 736, startPoint y: 290, endPoint x: 672, endPoint y: 248, distance: 76.1
click at [672, 248] on h1 "Condura 9.5 Cu.Ft. No Frost Auto Defrost Inverter, Metallic Gray CNF-271i (C)" at bounding box center [859, 272] width 383 height 72
copy h1 "Condura 9.5 Cu.Ft. No Frost Auto Defrost Inverter, Metallic Gray CNF-271i (C)"
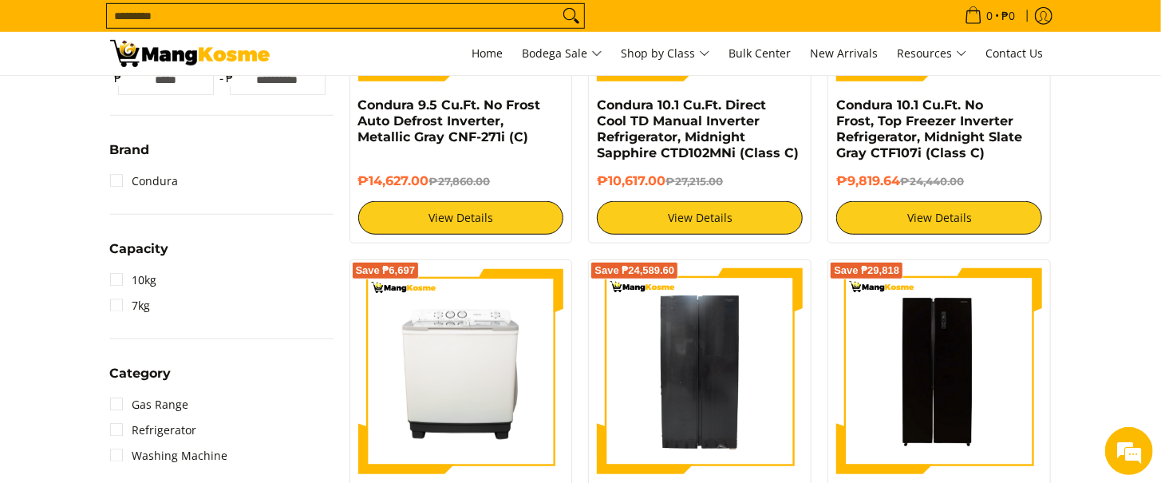
scroll to position [363, 0]
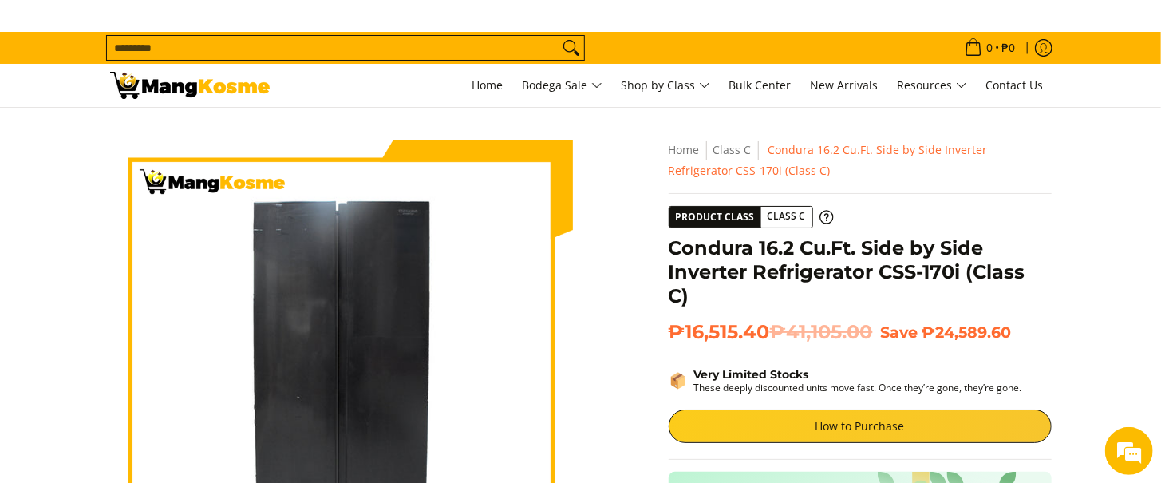
click at [617, 389] on div "Skip to Main Content Enable zoom Disable zoom Enable zoom Disable zoom Enable z…" at bounding box center [580, 484] width 957 height 689
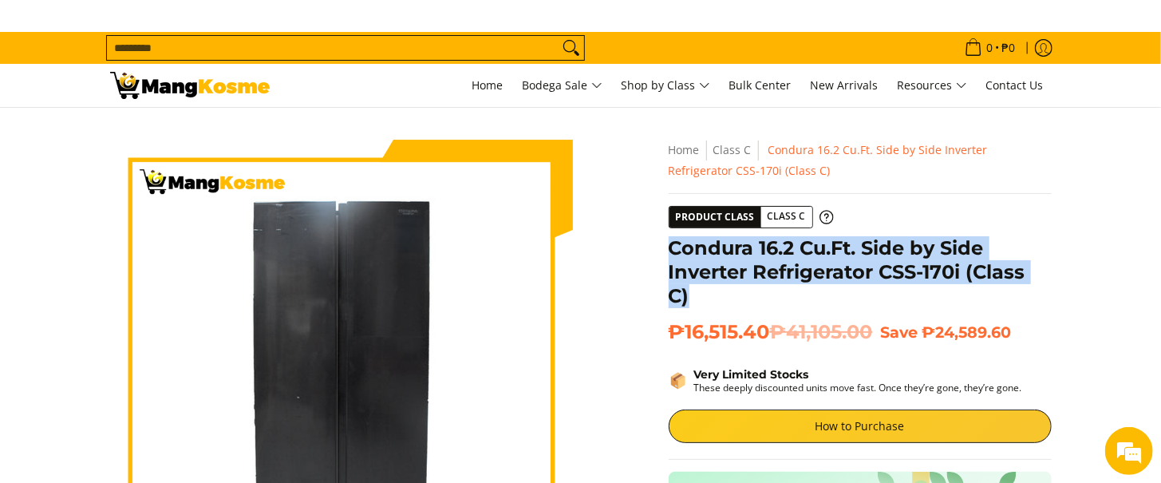
drag, startPoint x: 710, startPoint y: 284, endPoint x: 672, endPoint y: 239, distance: 58.3
click at [672, 239] on h1 "Condura 16.2 Cu.Ft. Side by Side Inverter Refrigerator CSS-170i (Class C)" at bounding box center [859, 272] width 383 height 72
copy h1 "Condura 16.2 Cu.Ft. Side by Side Inverter Refrigerator CSS-170i (Class C)"
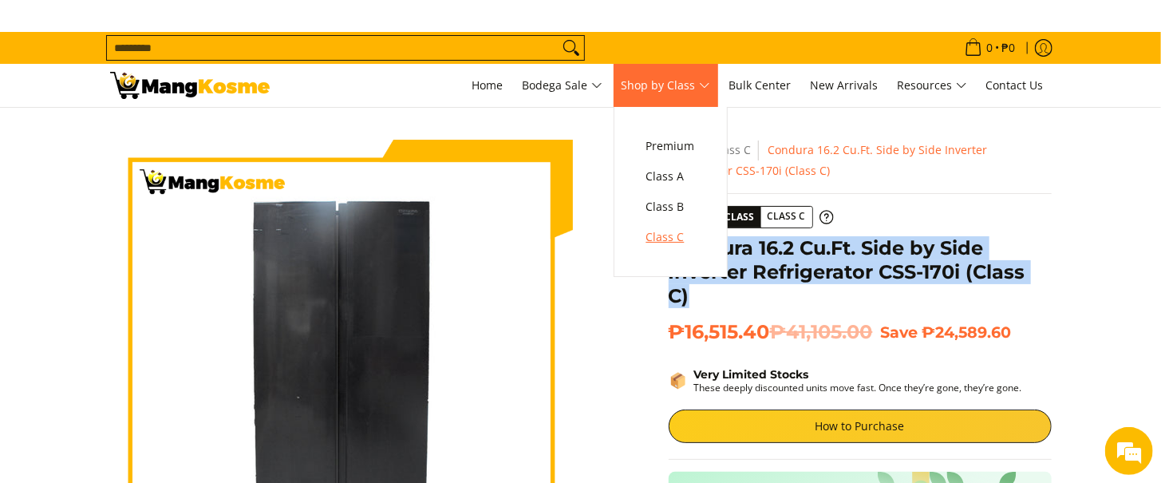
click at [660, 232] on span "Class C" at bounding box center [670, 237] width 49 height 20
